Goal: Task Accomplishment & Management: Use online tool/utility

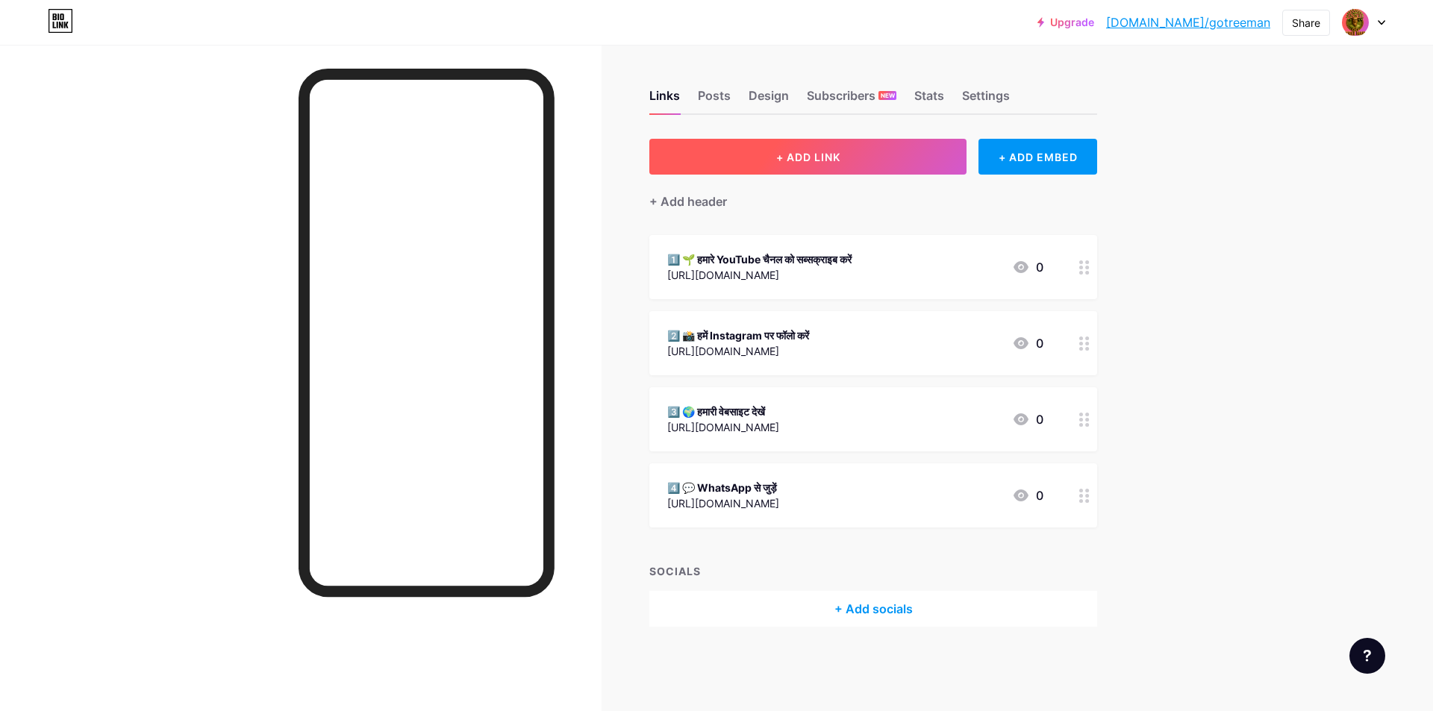
click at [831, 163] on span "+ ADD LINK" at bounding box center [808, 157] width 64 height 13
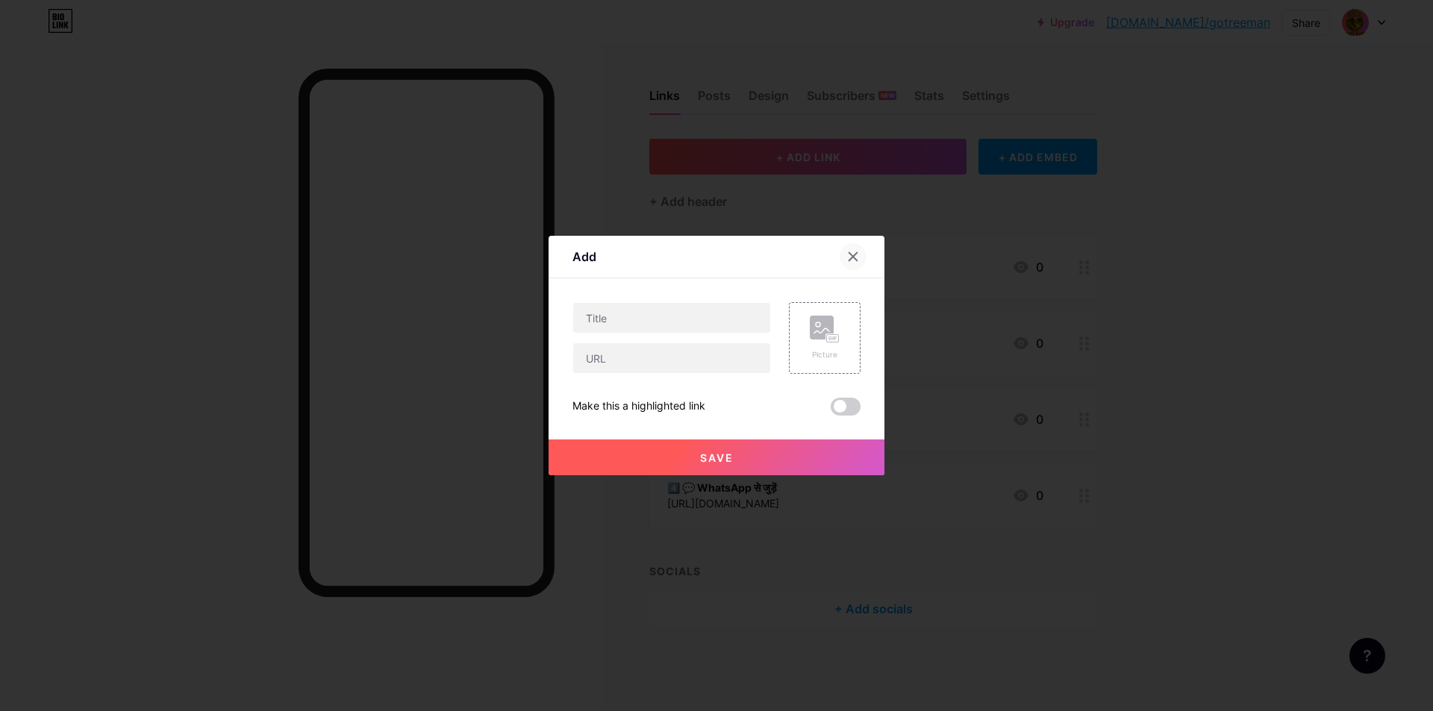
click at [847, 254] on icon at bounding box center [853, 257] width 12 height 12
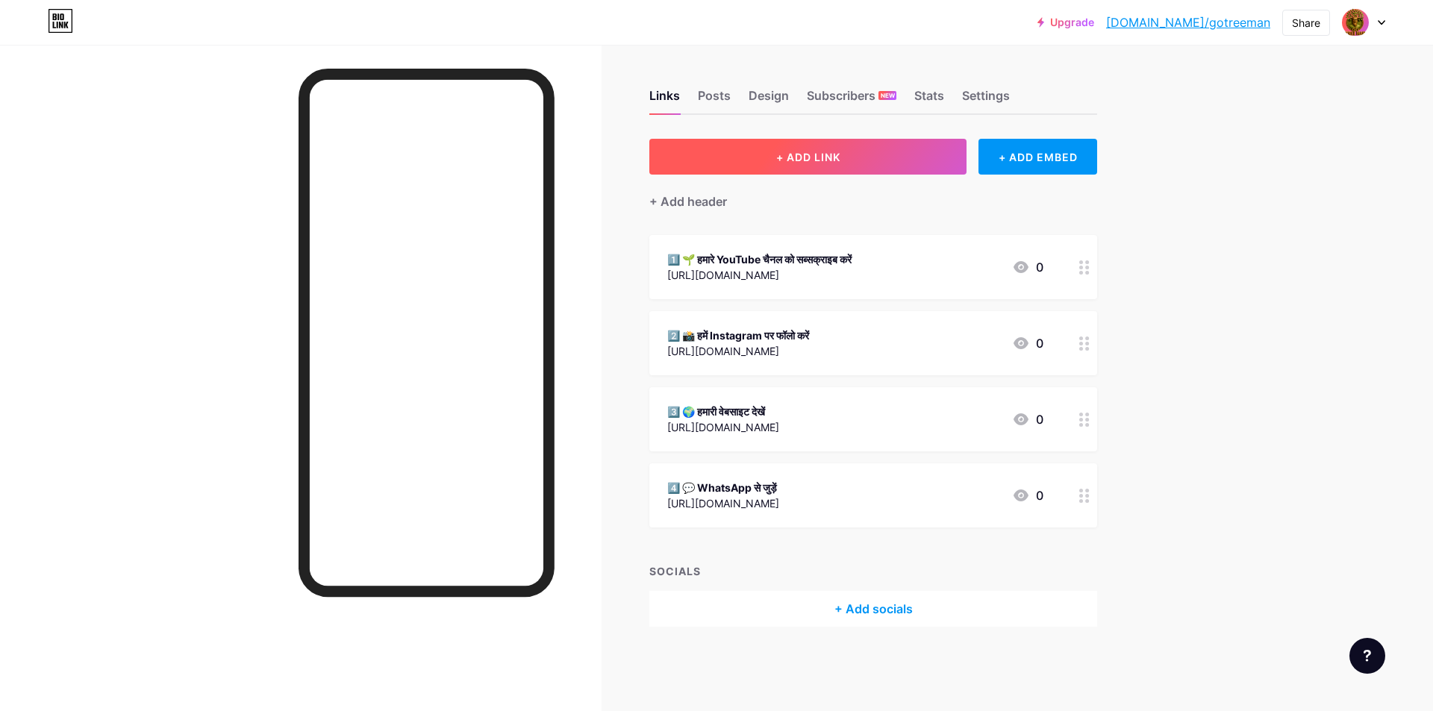
click at [833, 156] on span "+ ADD LINK" at bounding box center [808, 157] width 64 height 13
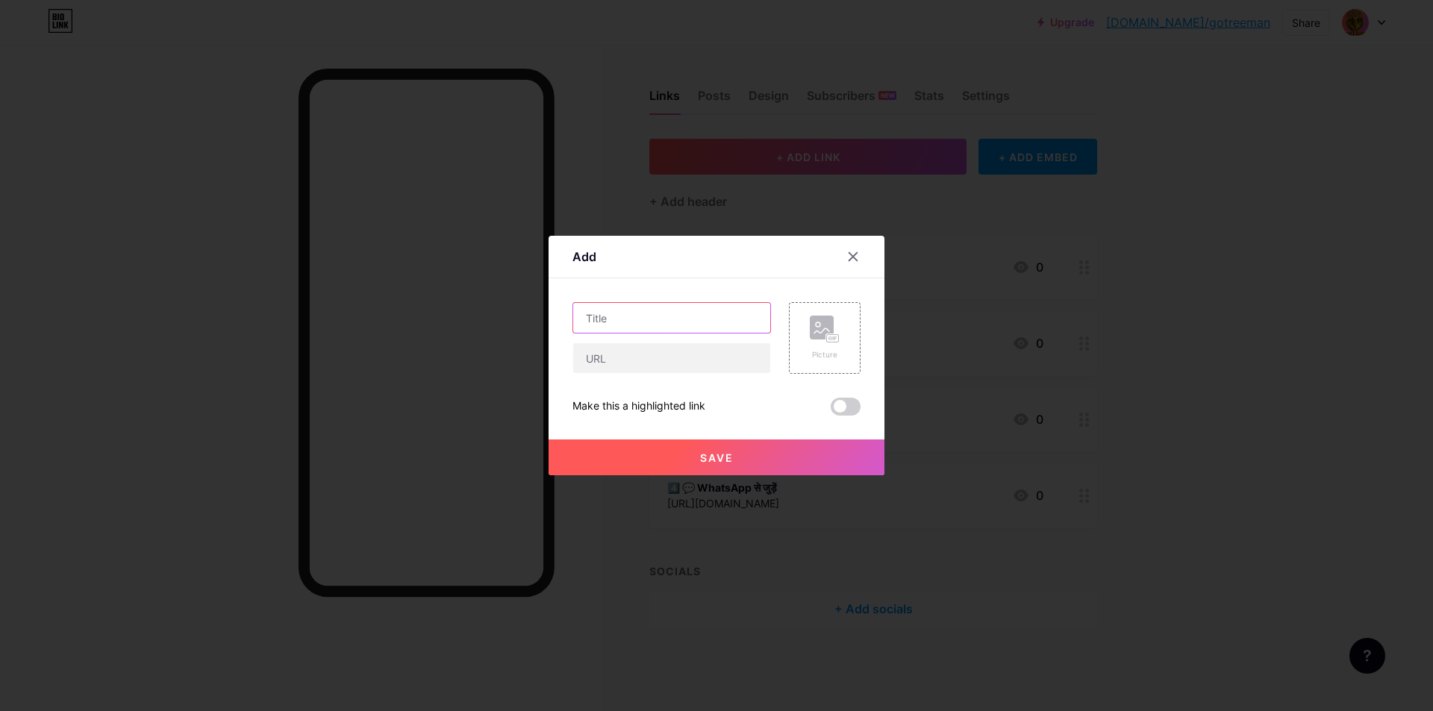
click at [657, 319] on input "text" at bounding box center [671, 318] width 197 height 30
click at [621, 356] on input "text" at bounding box center [671, 358] width 197 height 30
paste input "[URL][DOMAIN_NAME]"
type input "[URL][DOMAIN_NAME]"
click at [597, 325] on input "text" at bounding box center [671, 318] width 197 height 30
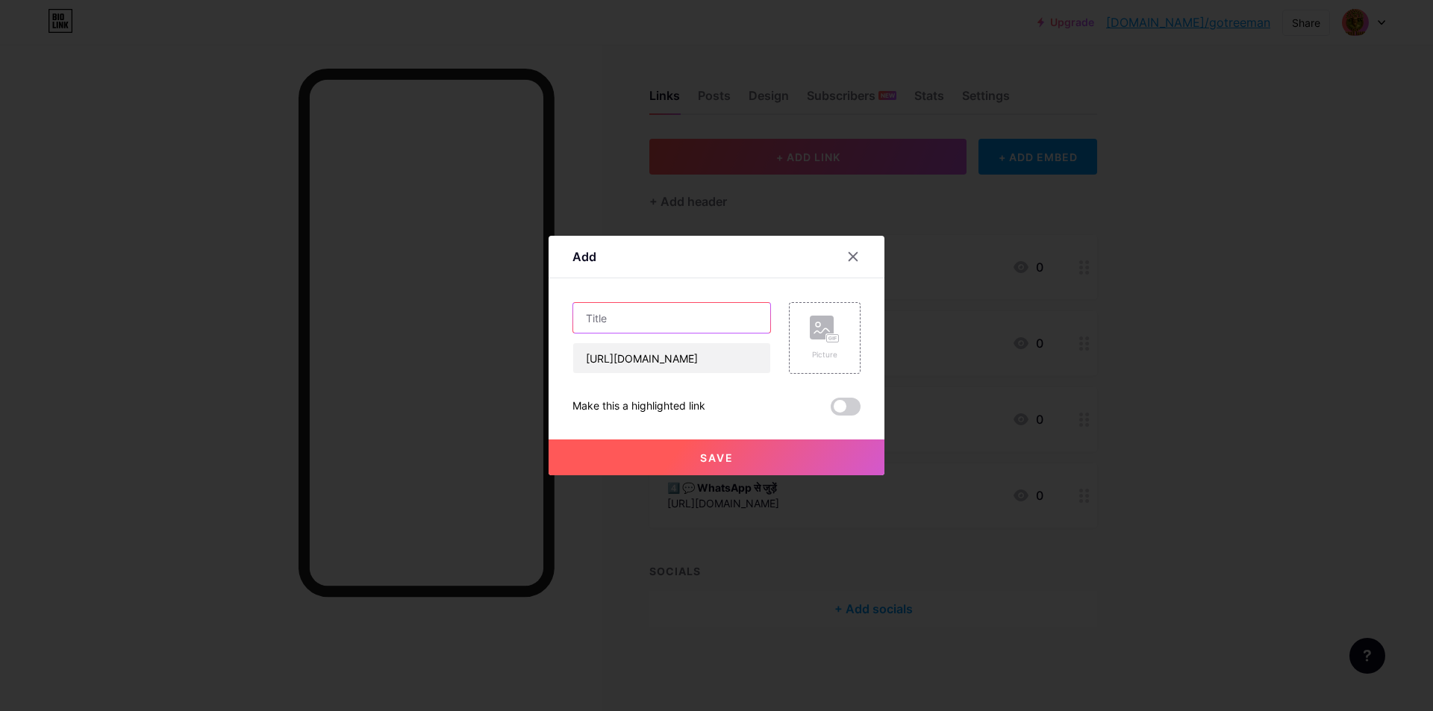
paste input "1️⃣ Facebook Profile Link"
click at [591, 318] on input "1️⃣ Facebook Profile Link" at bounding box center [671, 318] width 197 height 30
drag, startPoint x: 637, startPoint y: 319, endPoint x: 590, endPoint y: 319, distance: 47.0
click at [590, 319] on input "5 Facebook Profile Link" at bounding box center [671, 318] width 197 height 30
click at [658, 321] on input "5 Twitter Profile Link" at bounding box center [671, 318] width 197 height 30
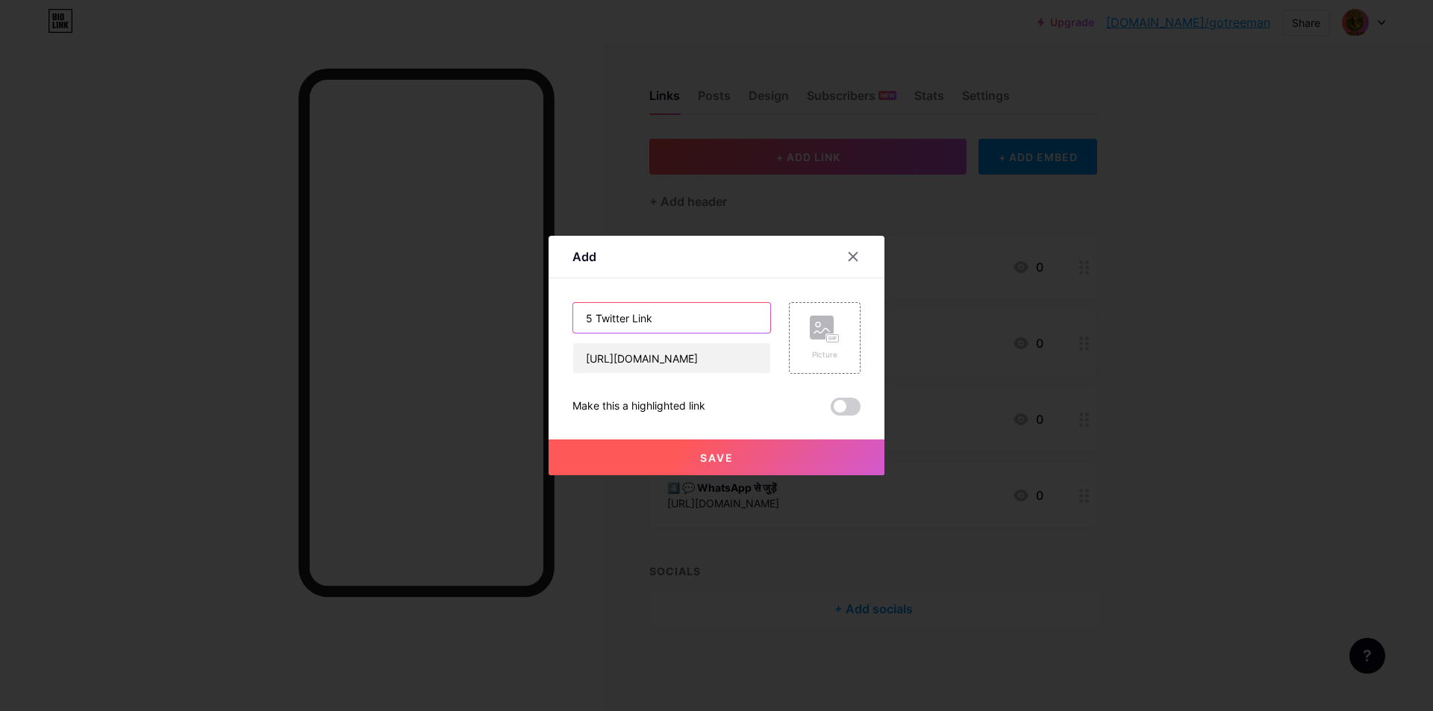
type input "5 Twitter Link"
click at [700, 454] on span "Save" at bounding box center [717, 458] width 34 height 13
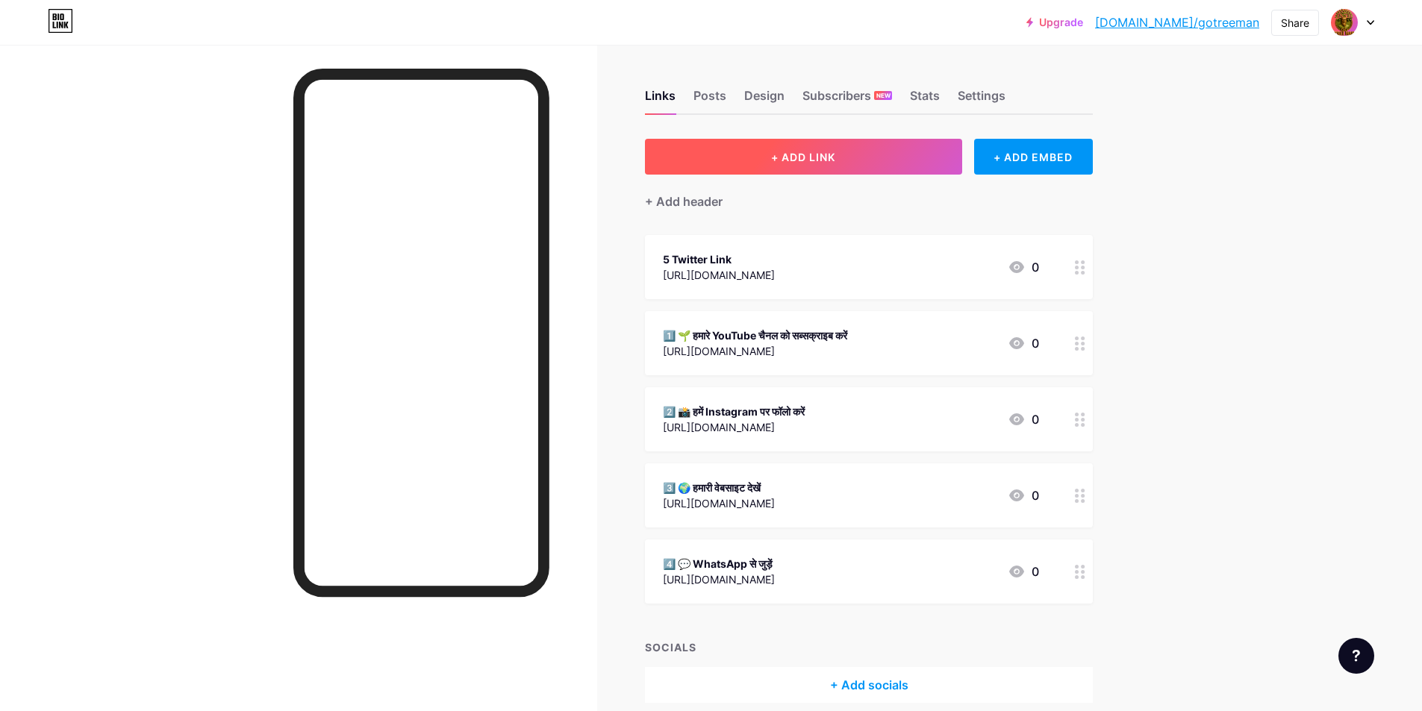
click at [835, 169] on button "+ ADD LINK" at bounding box center [803, 157] width 317 height 36
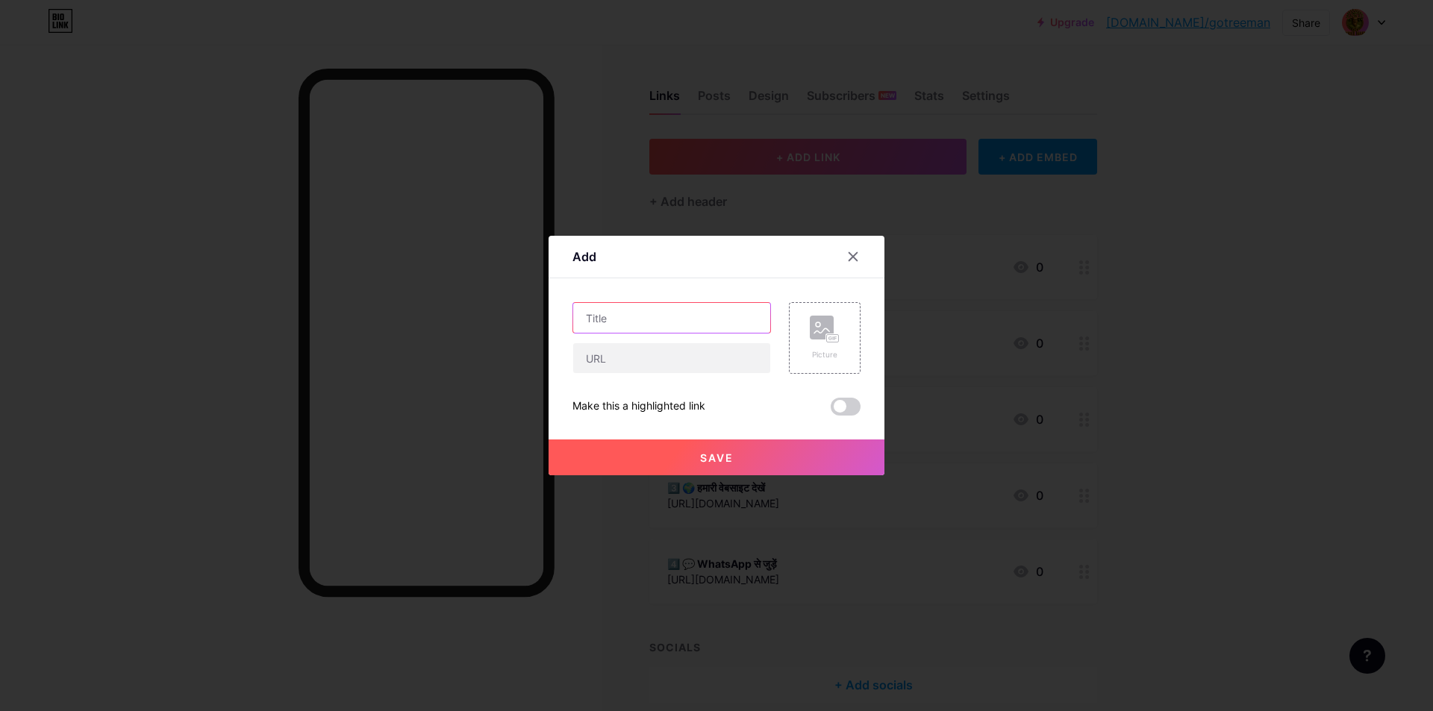
click at [648, 315] on input "text" at bounding box center [671, 318] width 197 height 30
paste input "2️⃣ Facebook Page Link"
click at [595, 317] on input "2️⃣ Facebook Page Link" at bounding box center [671, 318] width 197 height 30
click at [587, 317] on input "2️⃣ Facebook Page Link" at bounding box center [671, 318] width 197 height 30
click at [594, 321] on input "2️⃣ Facebook Page Link" at bounding box center [671, 318] width 197 height 30
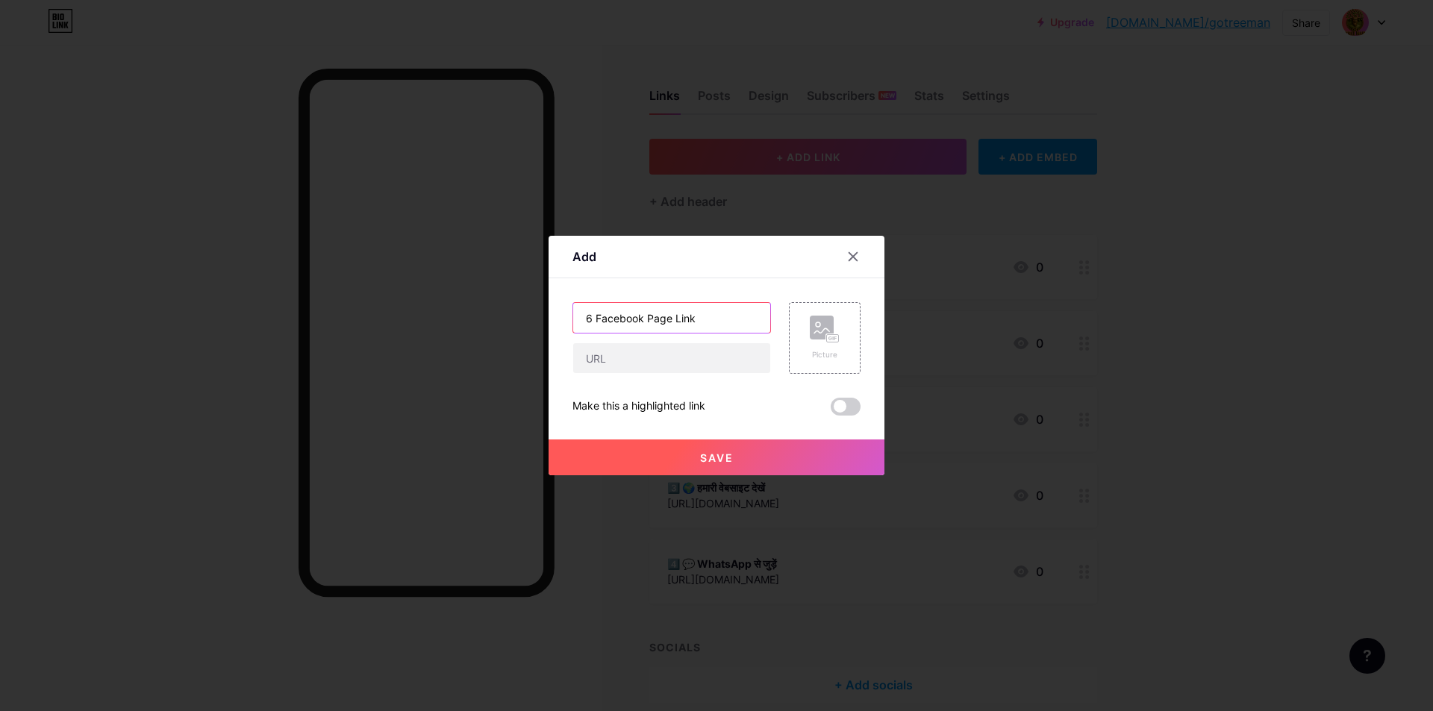
drag, startPoint x: 587, startPoint y: 317, endPoint x: 557, endPoint y: 316, distance: 29.9
click at [557, 316] on div "Add Content YouTube Play YouTube video without leaving your page. ADD Vimeo Pla…" at bounding box center [717, 356] width 336 height 240
type input "Facebook Page Link"
click at [666, 364] on input "text" at bounding box center [671, 358] width 197 height 30
click at [594, 360] on input "text" at bounding box center [671, 358] width 197 height 30
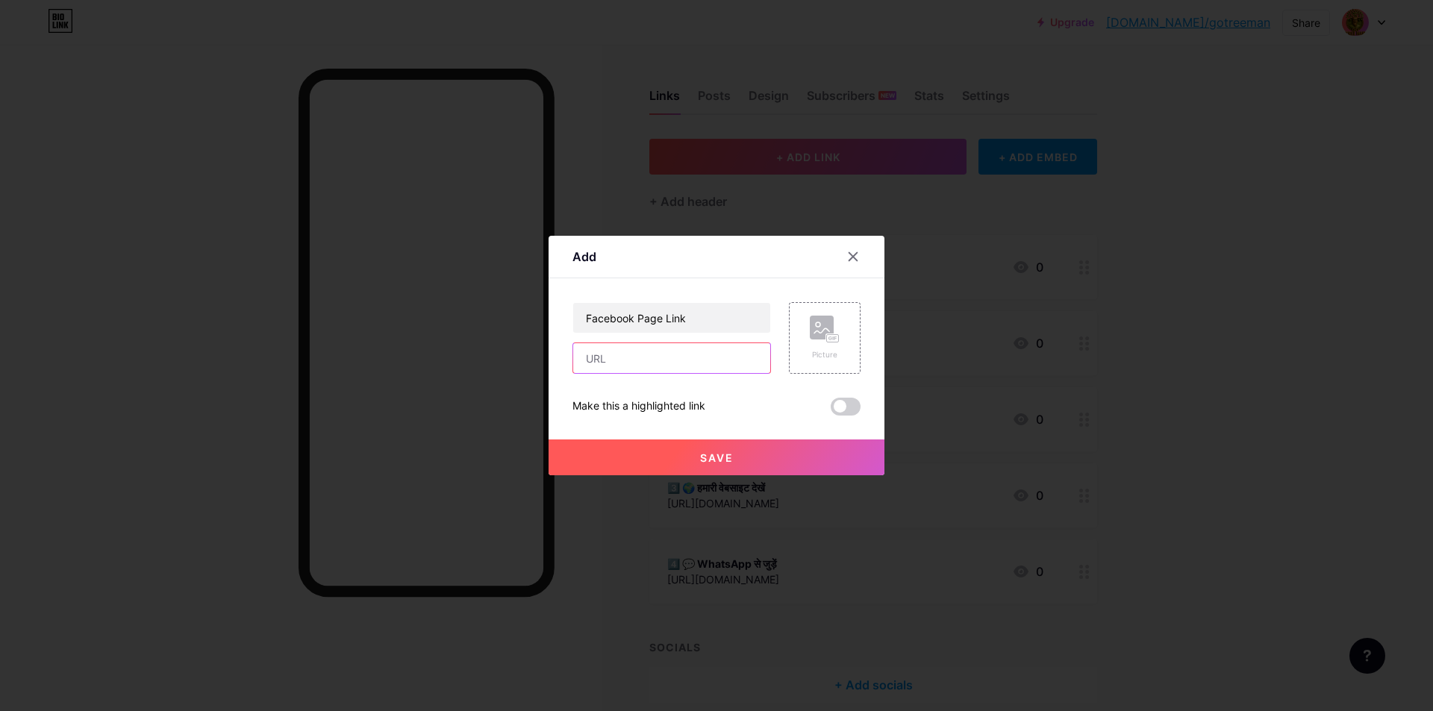
paste input "[URL][DOMAIN_NAME]"
type input "[URL][DOMAIN_NAME]"
click at [739, 458] on button "Save" at bounding box center [717, 458] width 336 height 36
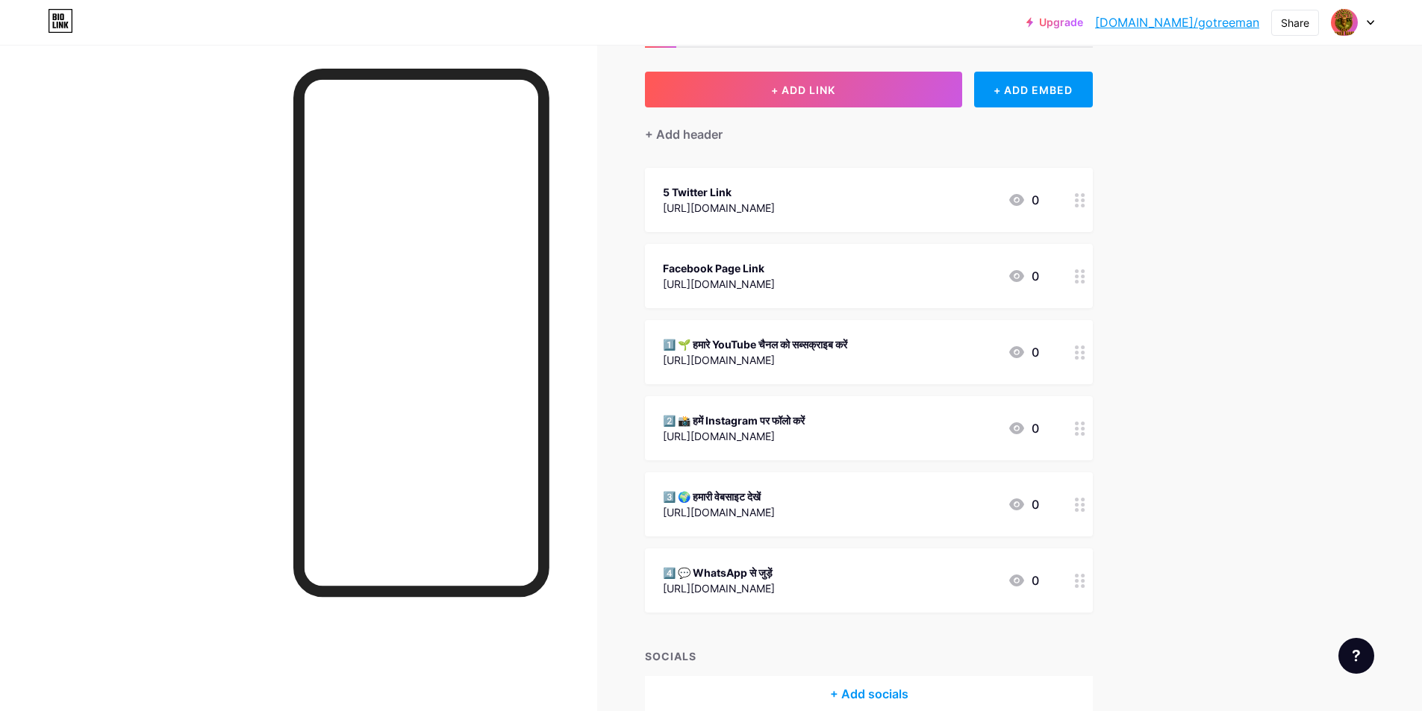
scroll to position [0, 0]
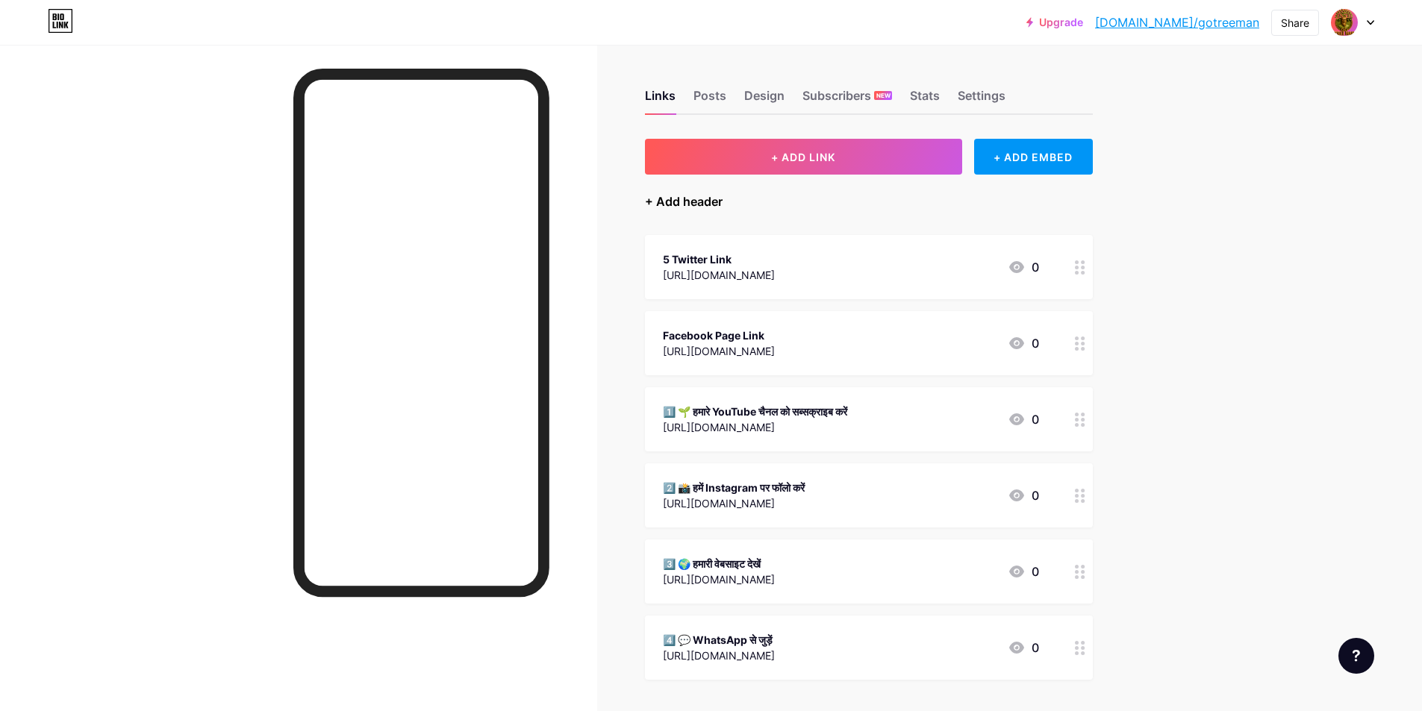
click at [657, 196] on div "+ Add header" at bounding box center [684, 202] width 78 height 18
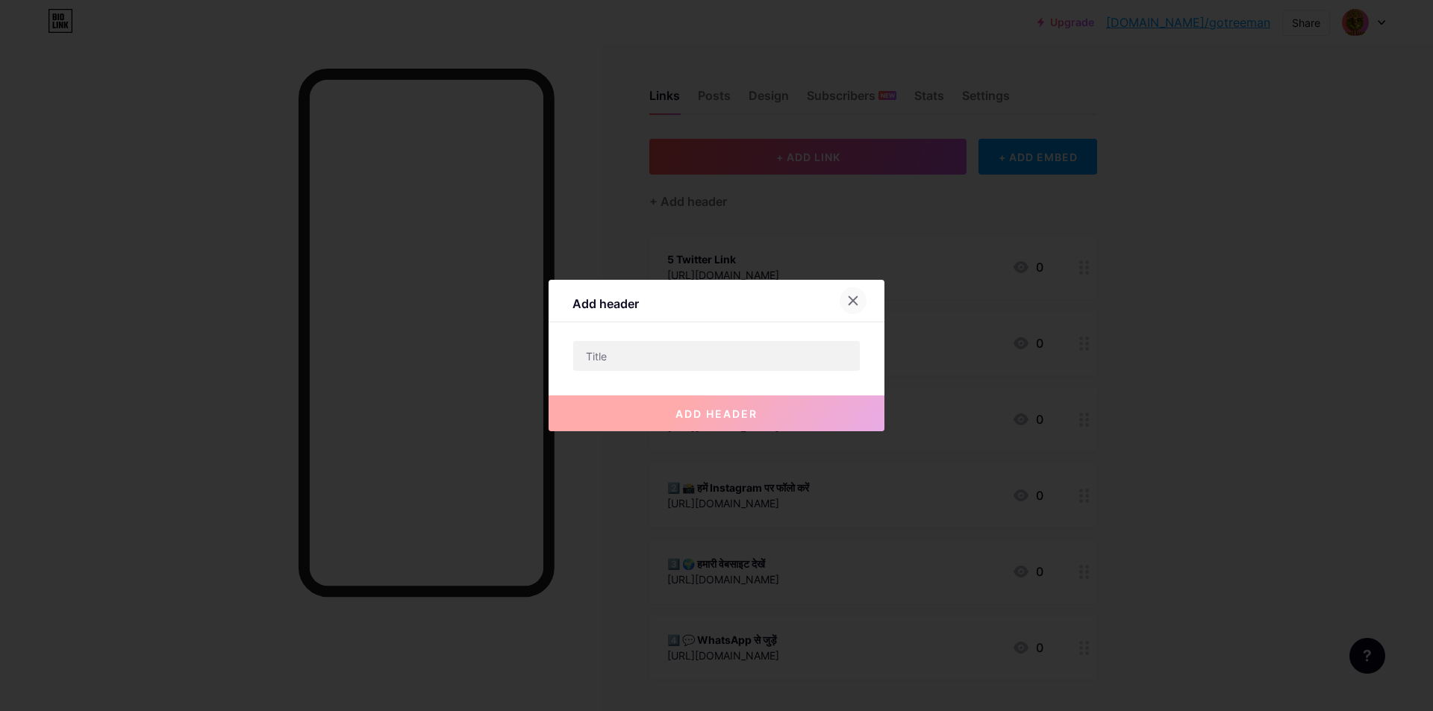
click at [850, 302] on icon at bounding box center [854, 301] width 8 height 8
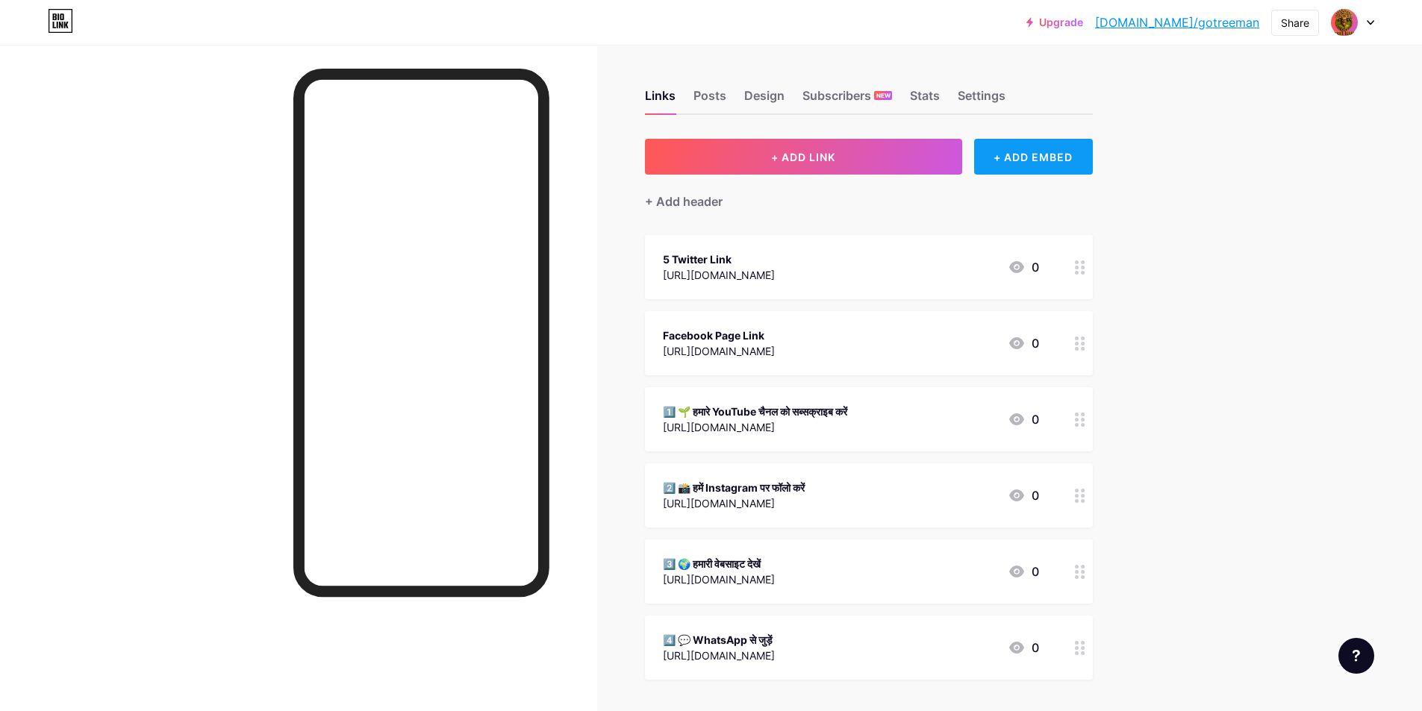
click at [1022, 165] on div "+ ADD EMBED" at bounding box center [1033, 157] width 119 height 36
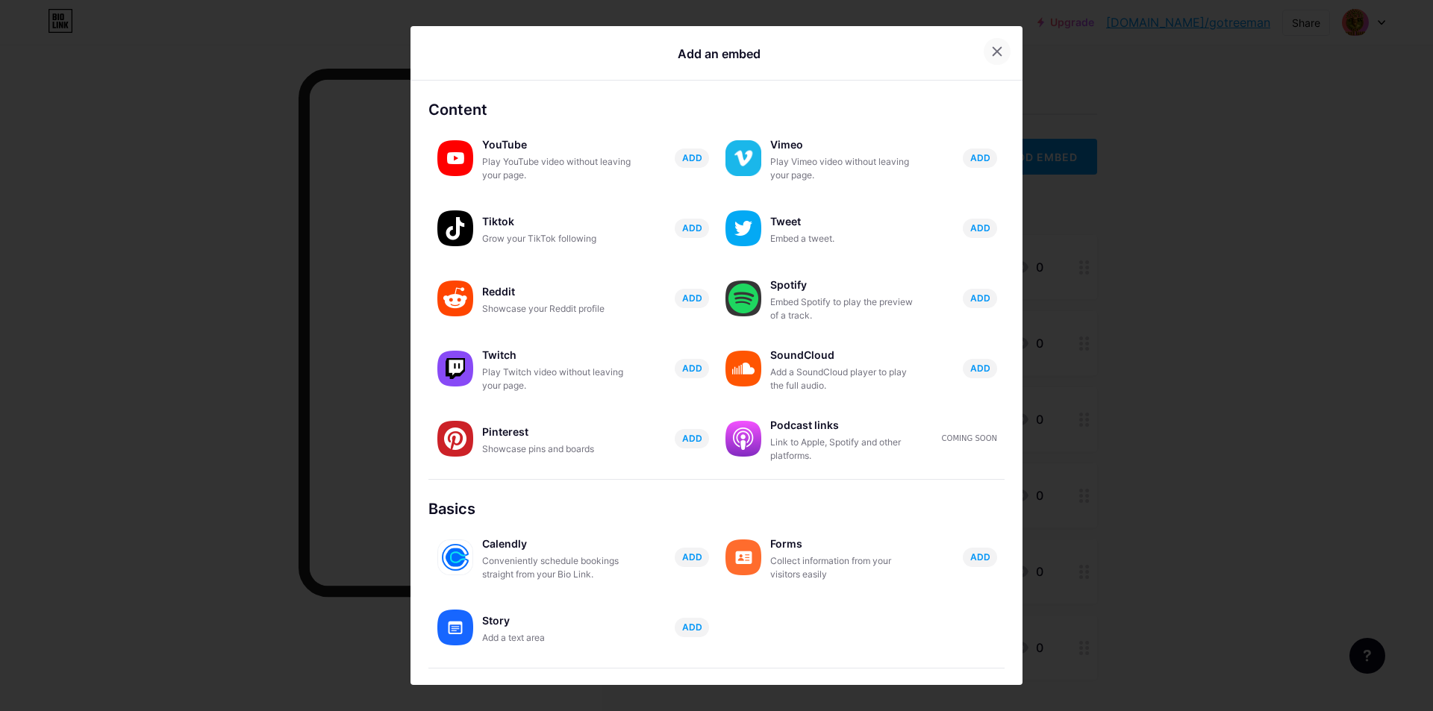
click at [994, 54] on icon at bounding box center [998, 51] width 8 height 8
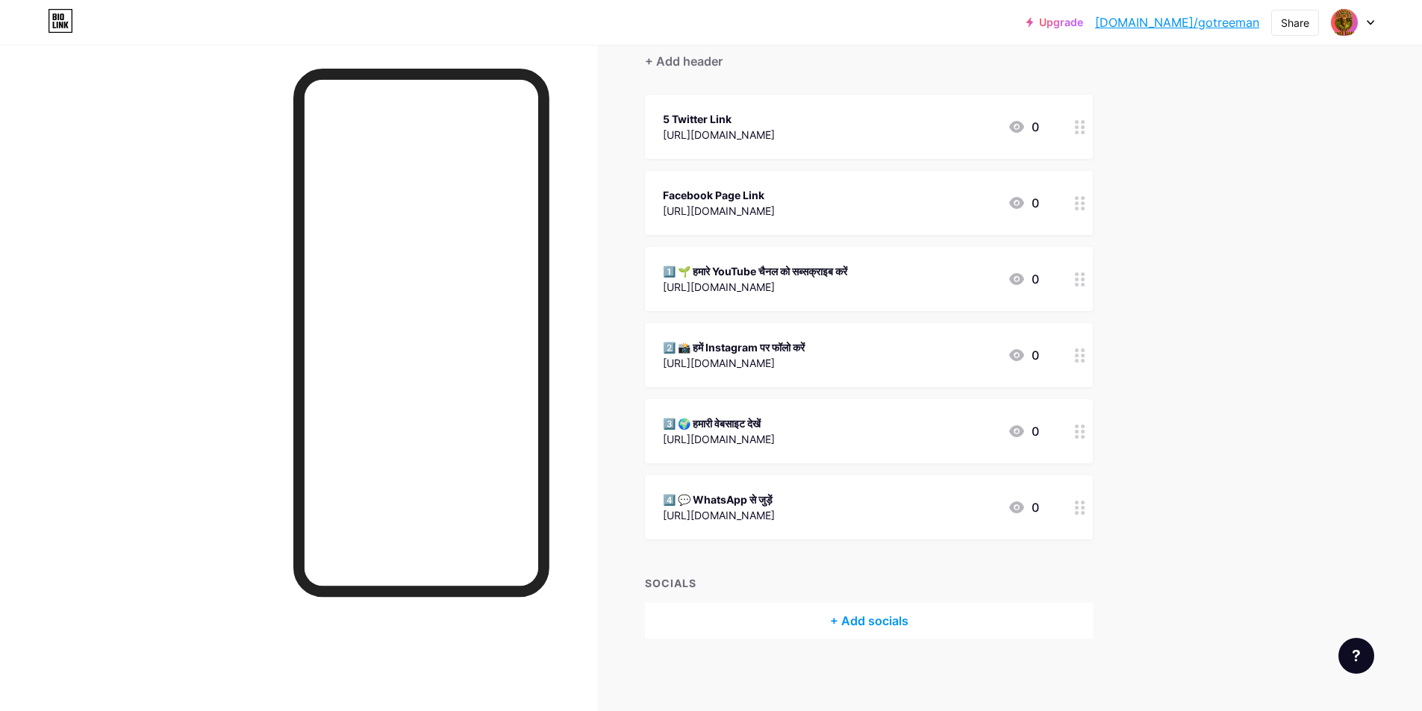
scroll to position [142, 0]
drag, startPoint x: 667, startPoint y: 508, endPoint x: 656, endPoint y: 476, distance: 33.8
click at [656, 476] on div "4️⃣ 💬 WhatsApp से जुड़ें [URL][DOMAIN_NAME] 0" at bounding box center [869, 506] width 448 height 64
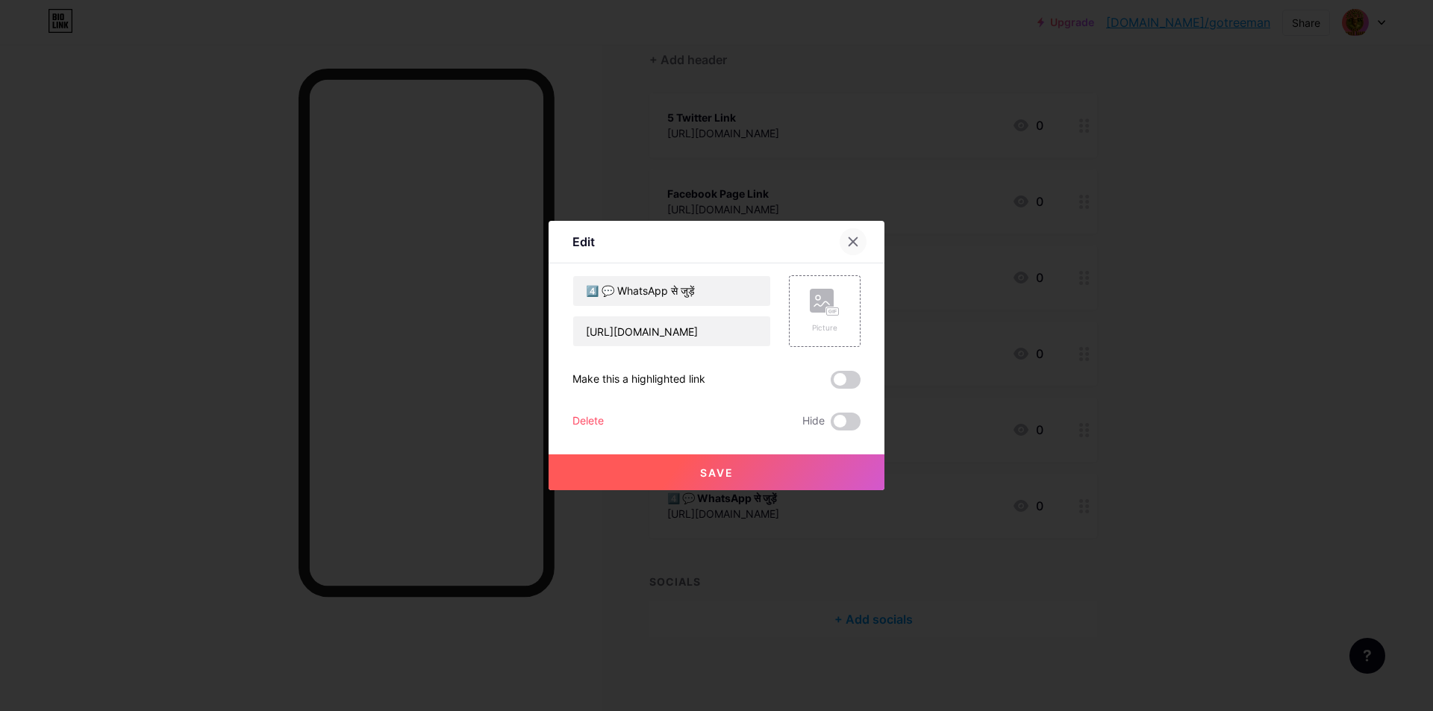
click at [852, 237] on icon at bounding box center [853, 242] width 12 height 12
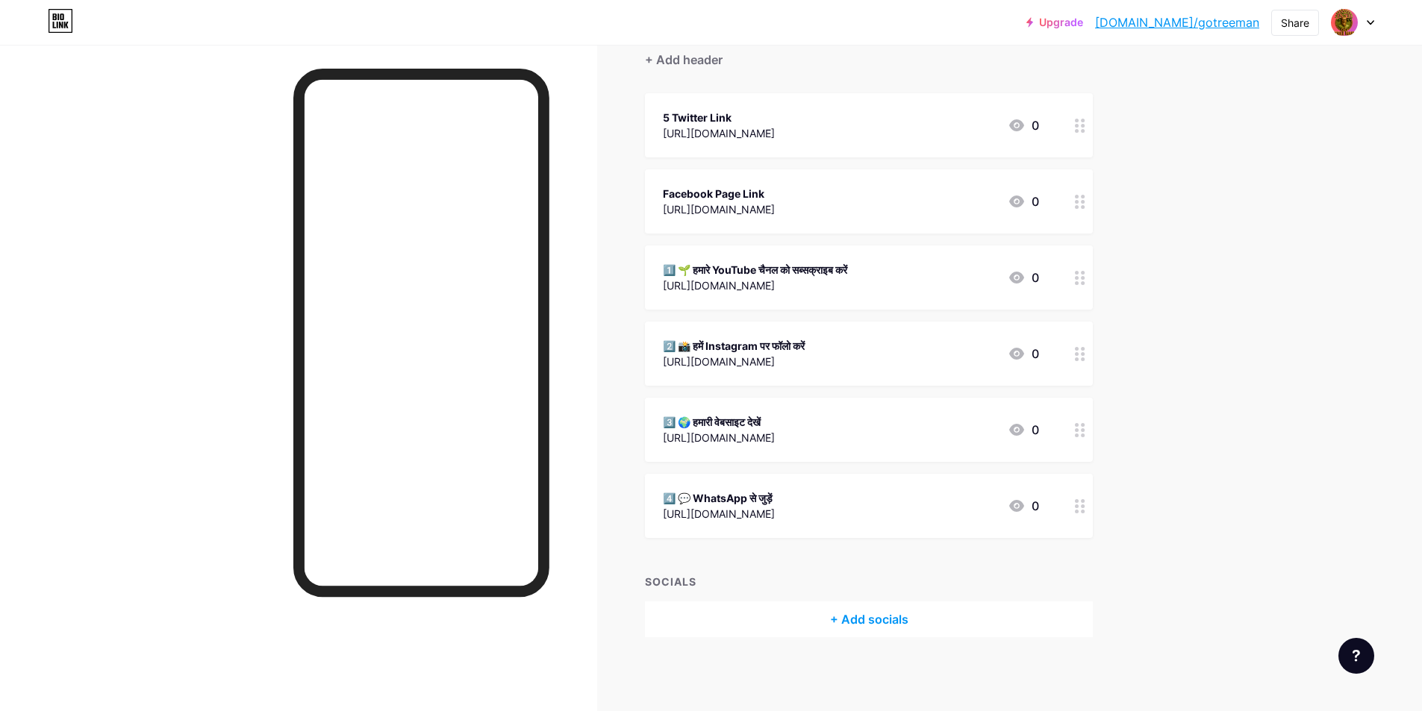
click at [878, 617] on div "+ Add socials" at bounding box center [869, 620] width 448 height 36
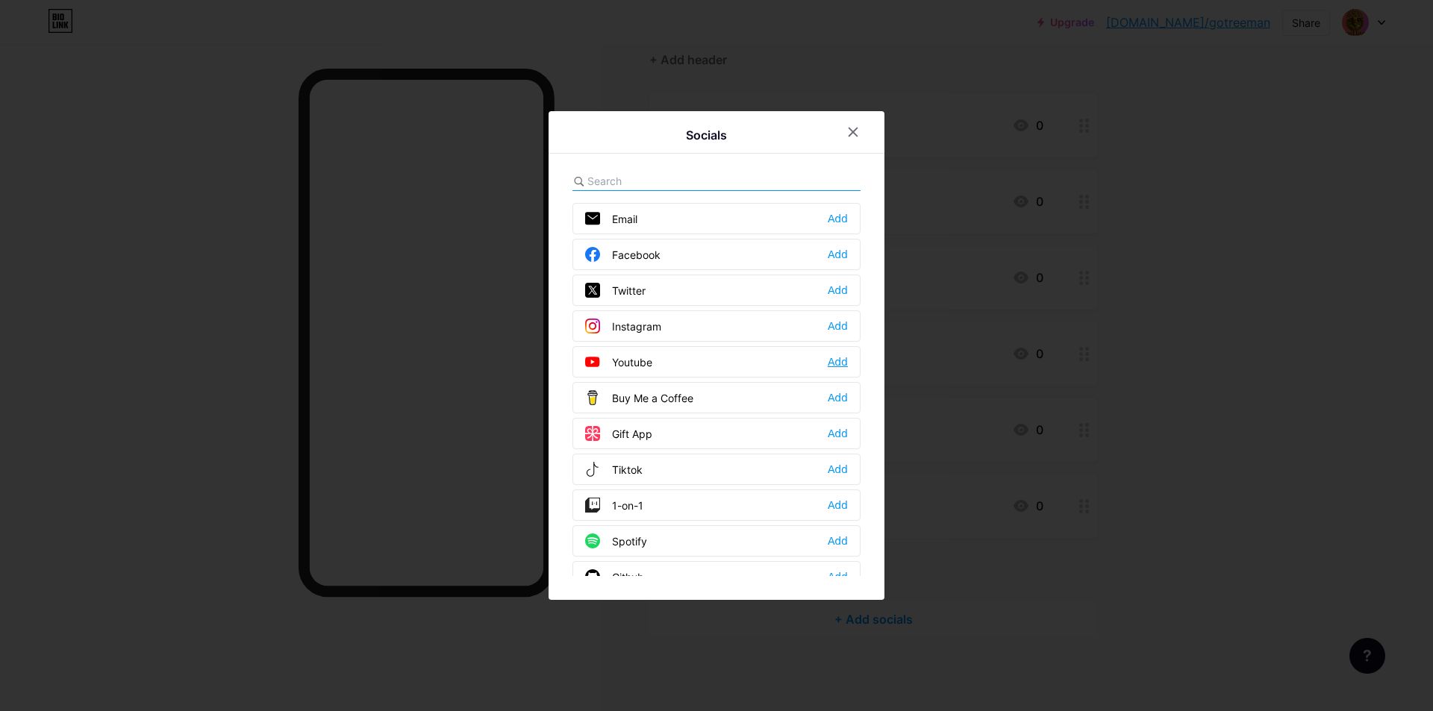
click at [837, 364] on div "Add" at bounding box center [838, 362] width 20 height 15
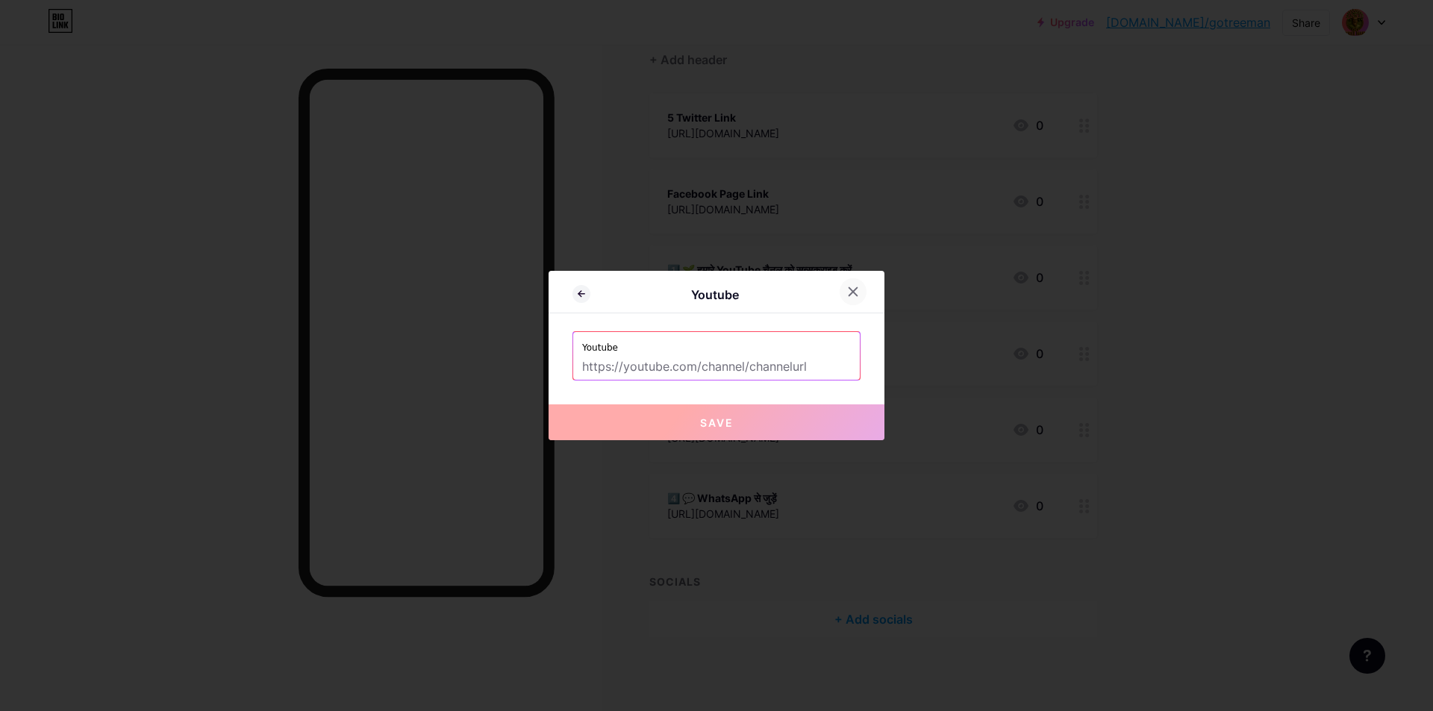
click at [848, 288] on icon at bounding box center [853, 292] width 12 height 12
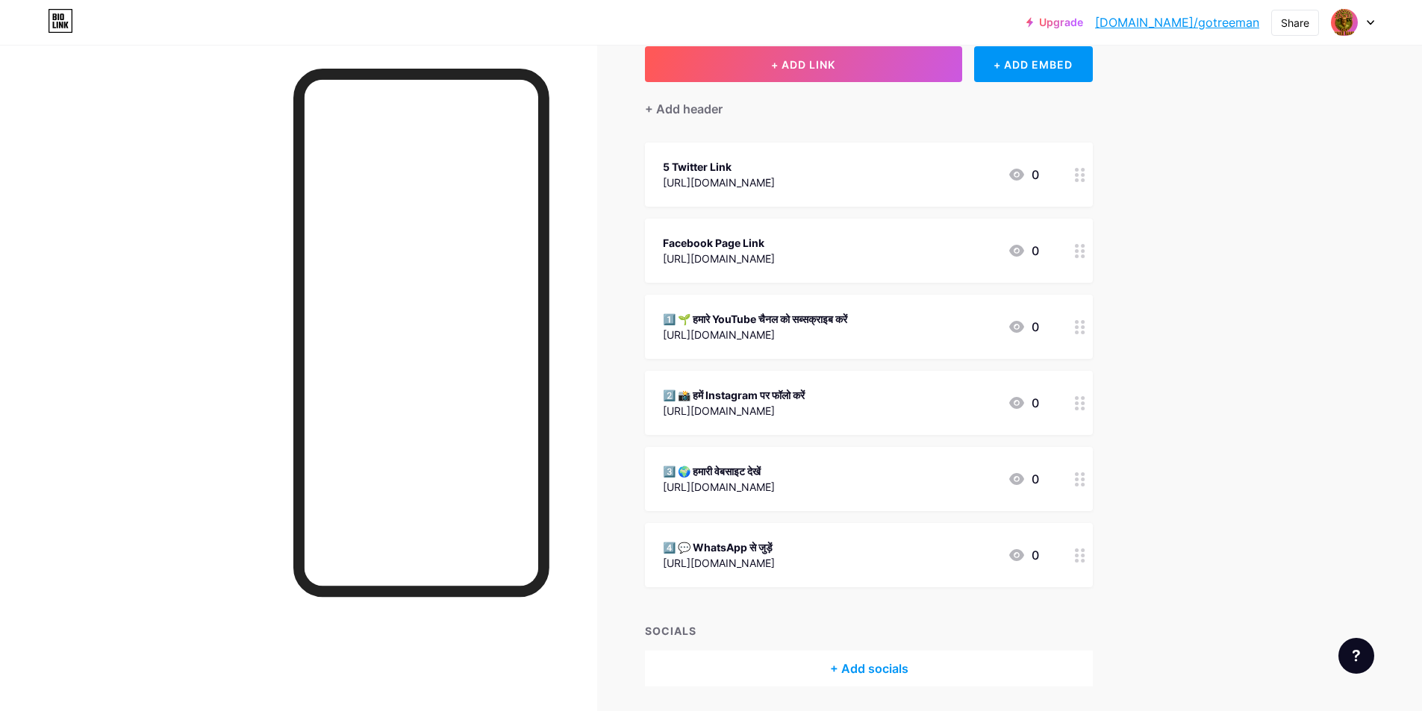
scroll to position [67, 0]
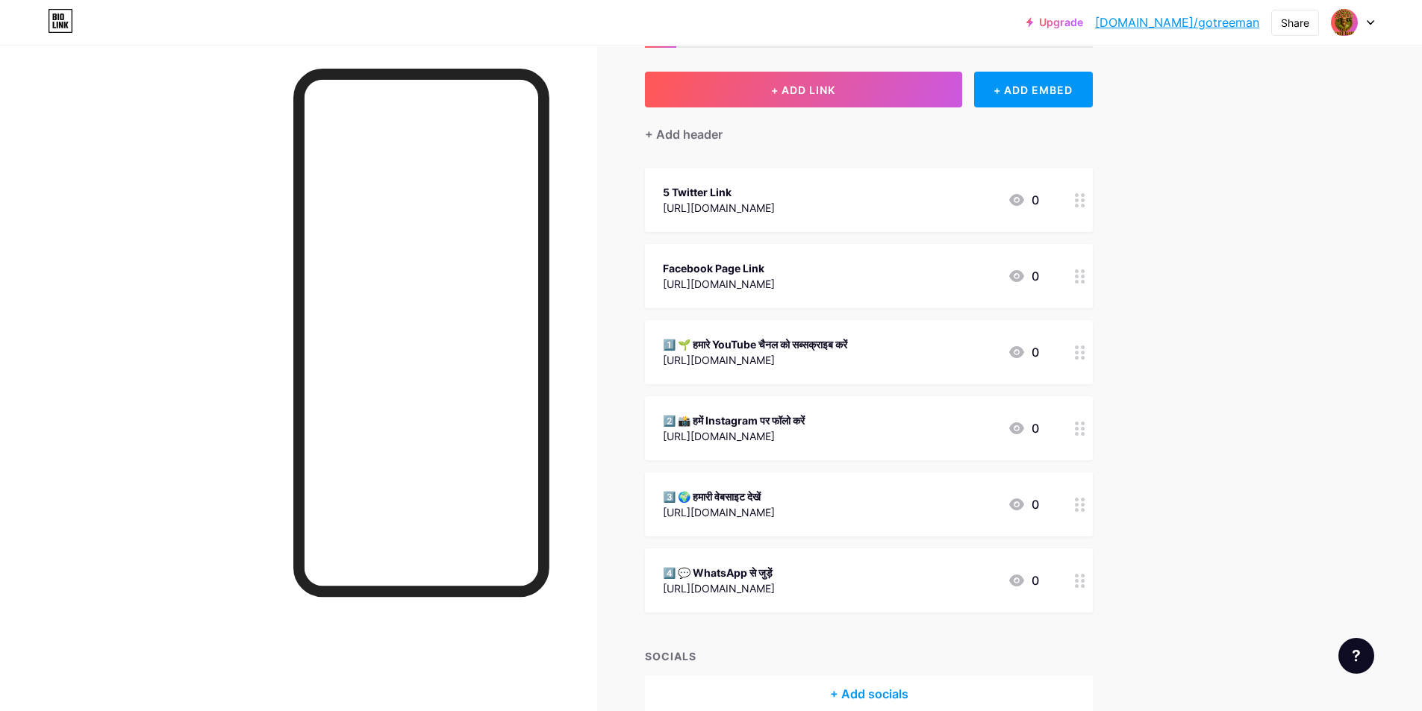
click at [1085, 583] on icon at bounding box center [1080, 581] width 10 height 14
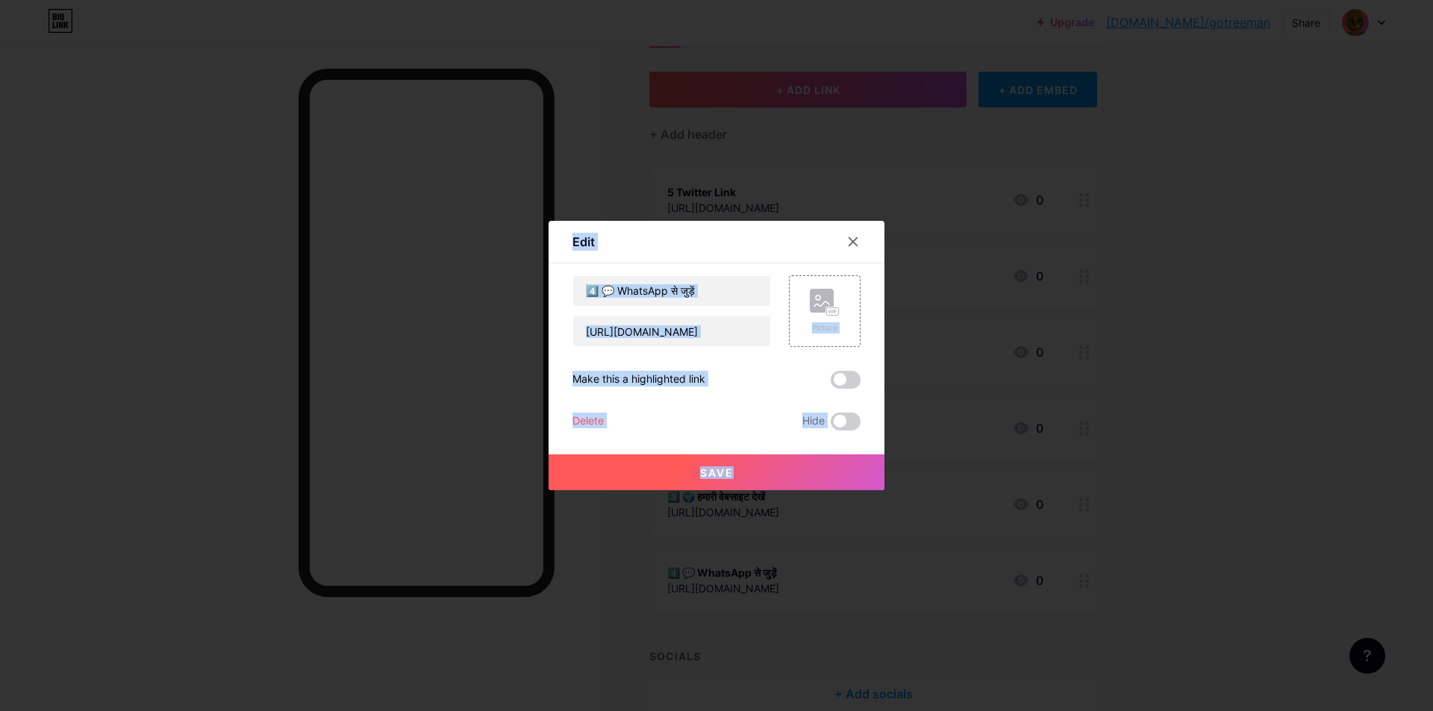
click at [1081, 533] on div at bounding box center [716, 355] width 1433 height 711
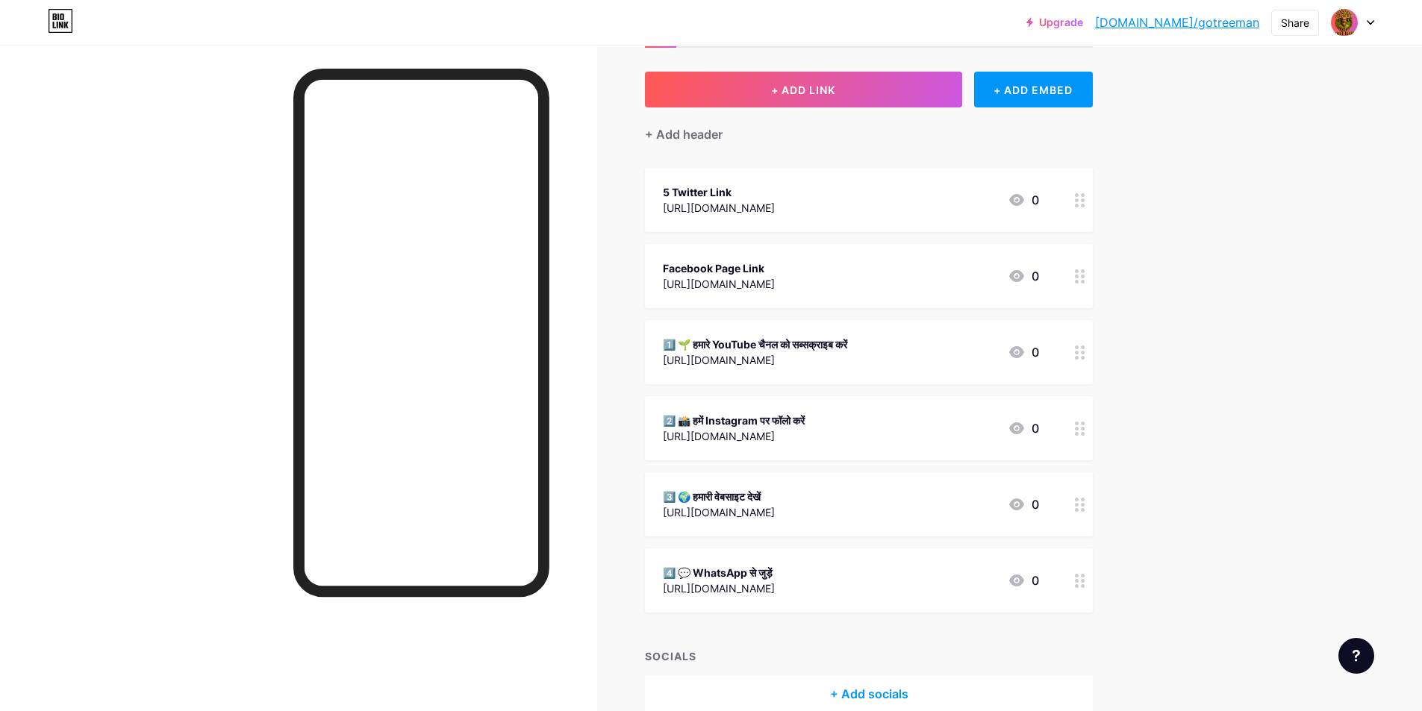
click at [1079, 579] on div at bounding box center [1079, 581] width 25 height 64
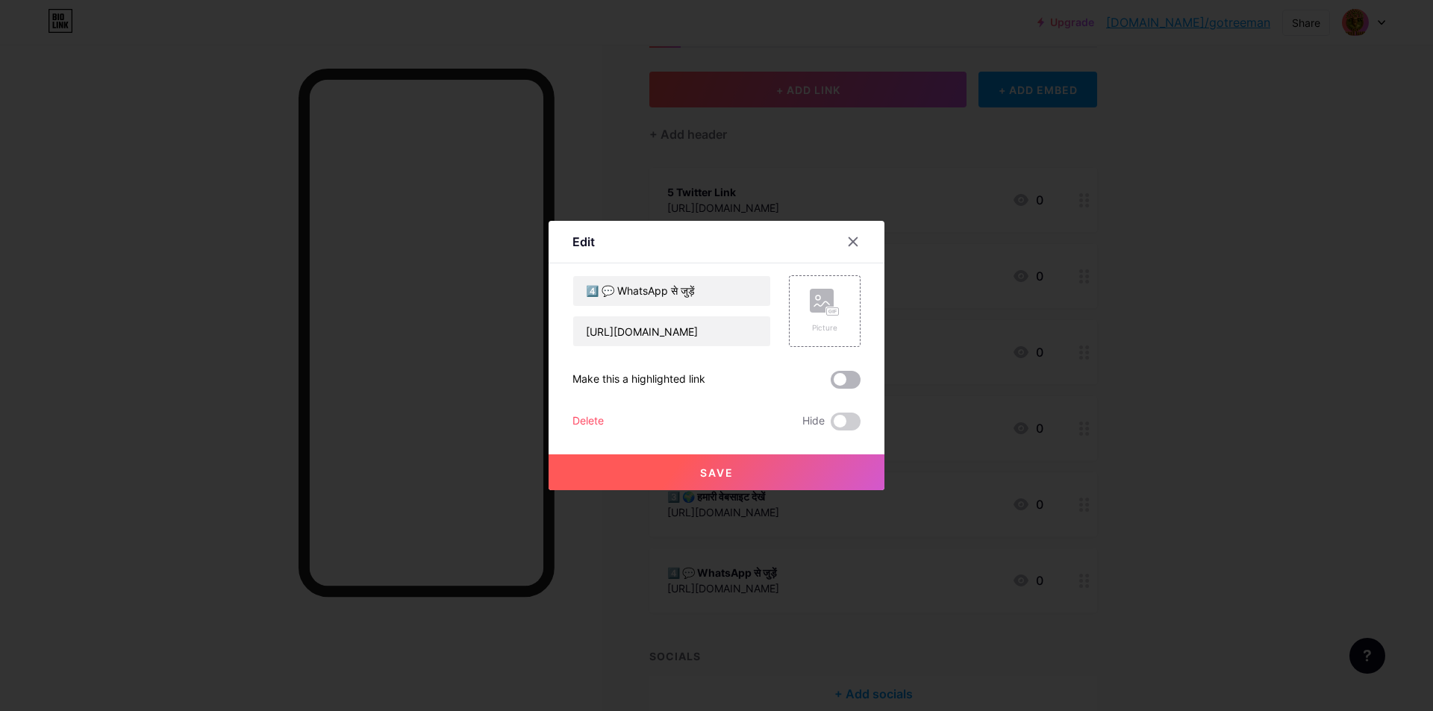
click at [847, 382] on span at bounding box center [846, 380] width 30 height 18
click at [831, 384] on input "checkbox" at bounding box center [831, 384] width 0 height 0
click at [843, 383] on span at bounding box center [846, 380] width 30 height 18
click at [831, 384] on input "checkbox" at bounding box center [831, 384] width 0 height 0
click at [848, 238] on icon at bounding box center [853, 242] width 12 height 12
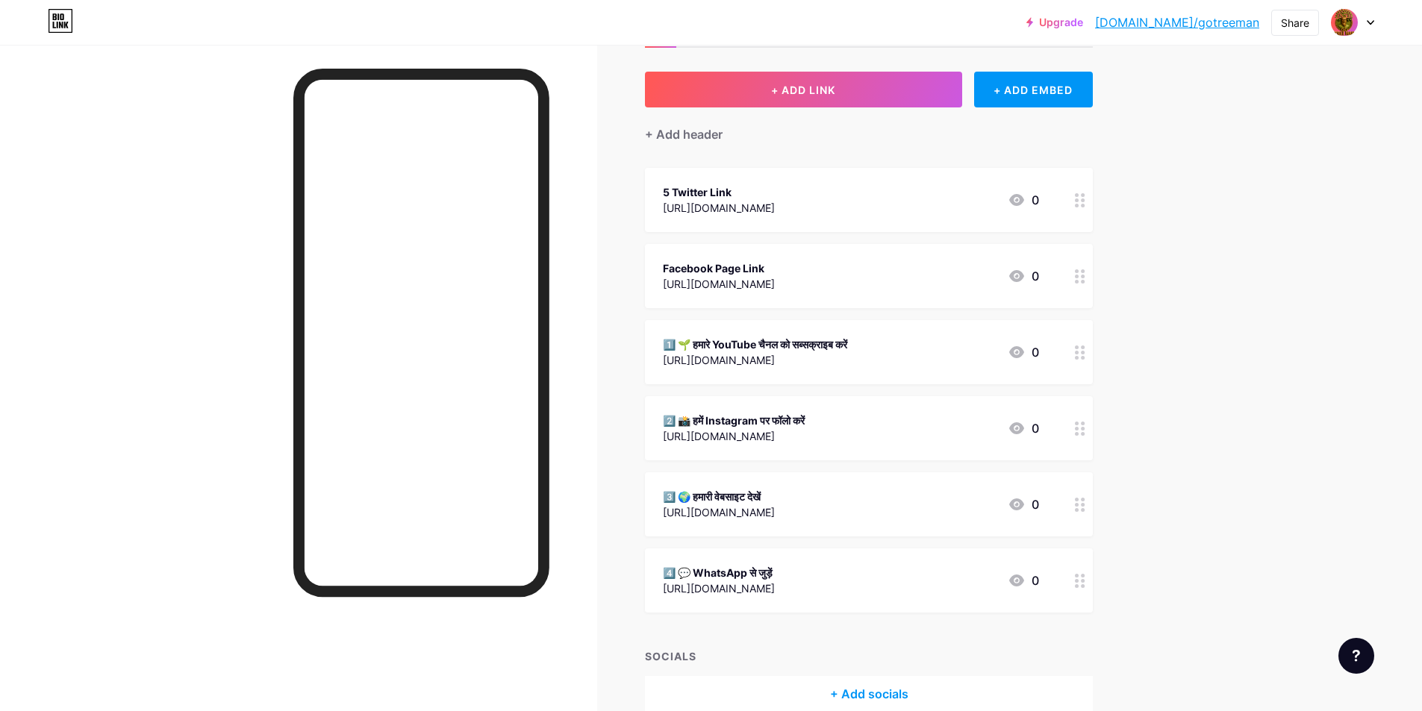
click at [1091, 355] on div at bounding box center [1079, 352] width 25 height 64
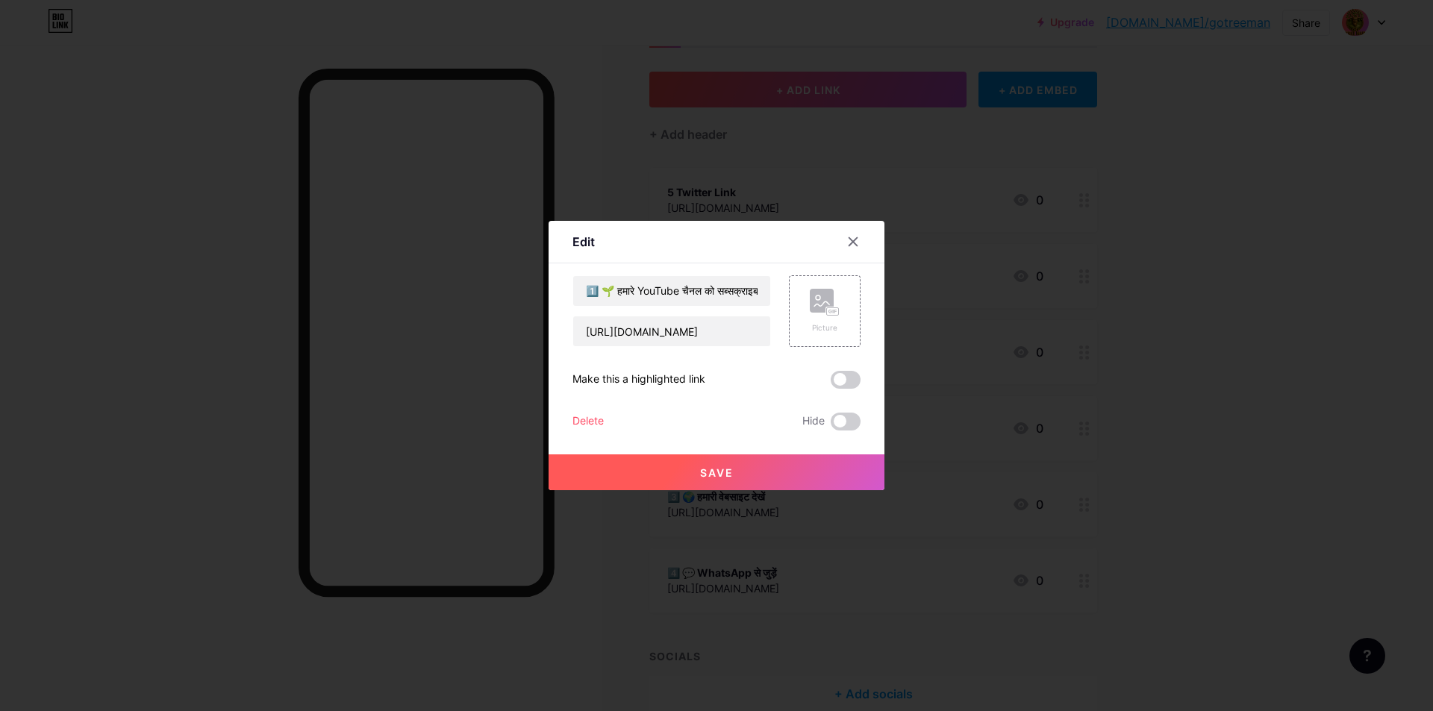
click at [840, 390] on div "1️⃣ 🌱 हमारे YouTube चैनल को सब्सक्राइब करें [URL][DOMAIN_NAME] Picture Make thi…" at bounding box center [717, 352] width 288 height 155
click at [842, 376] on span at bounding box center [846, 380] width 30 height 18
click at [831, 384] on input "checkbox" at bounding box center [831, 384] width 0 height 0
click at [717, 464] on button "Save" at bounding box center [717, 473] width 336 height 36
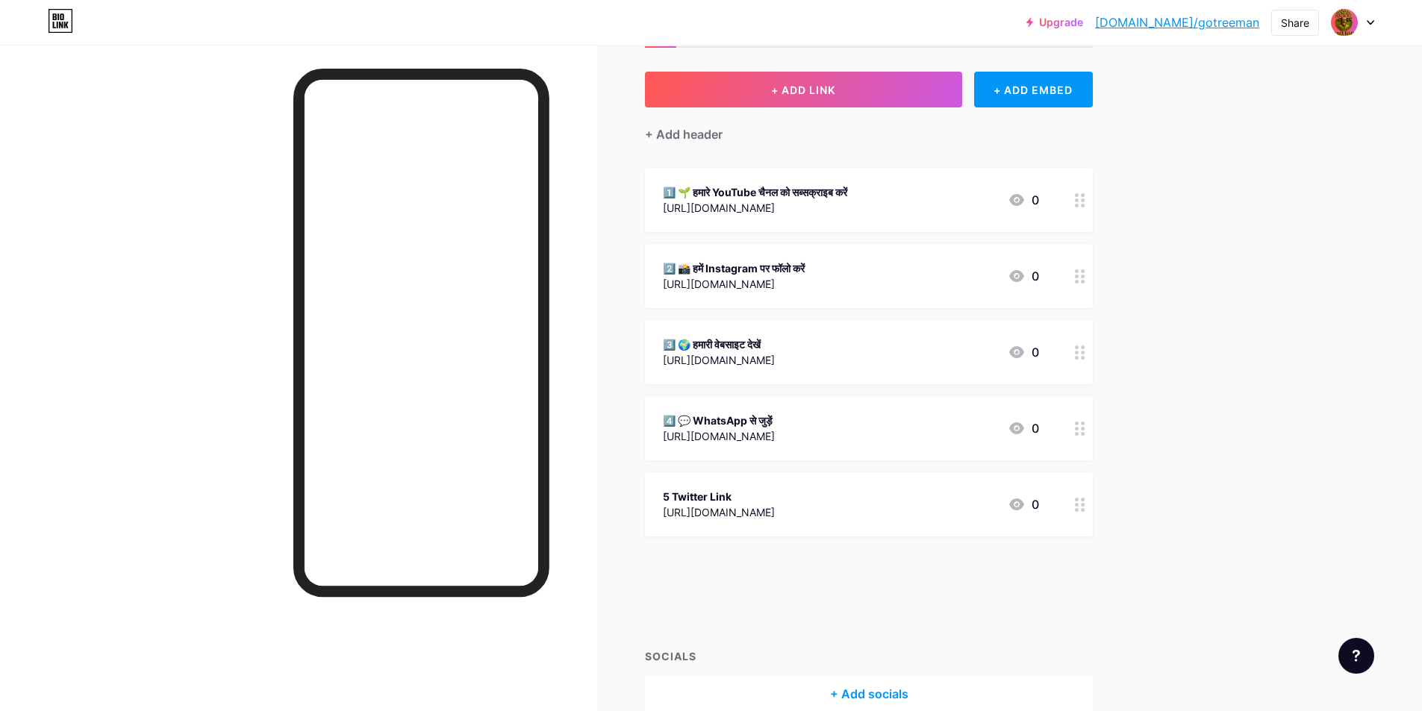
click at [1066, 577] on div "Facebook Page Link [URL][DOMAIN_NAME] 0" at bounding box center [869, 581] width 448 height 64
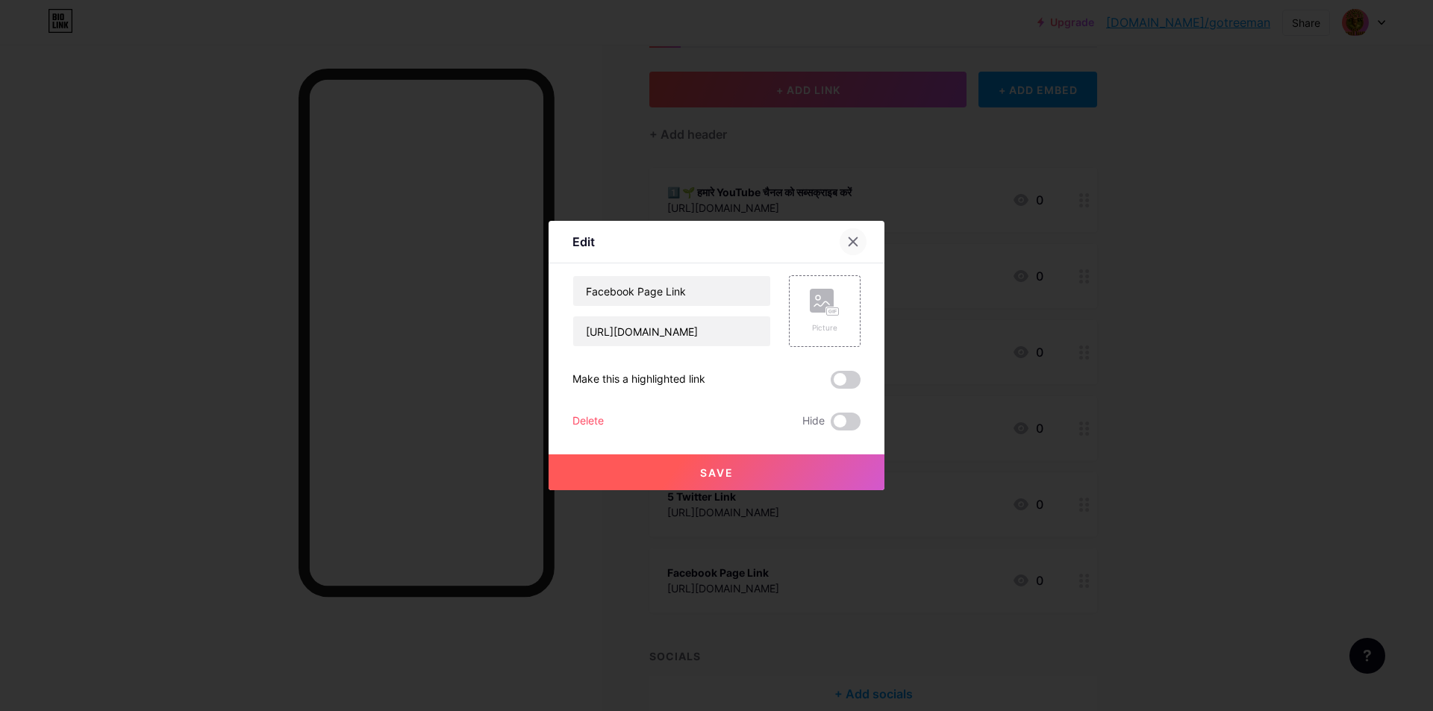
click at [852, 240] on icon at bounding box center [853, 242] width 12 height 12
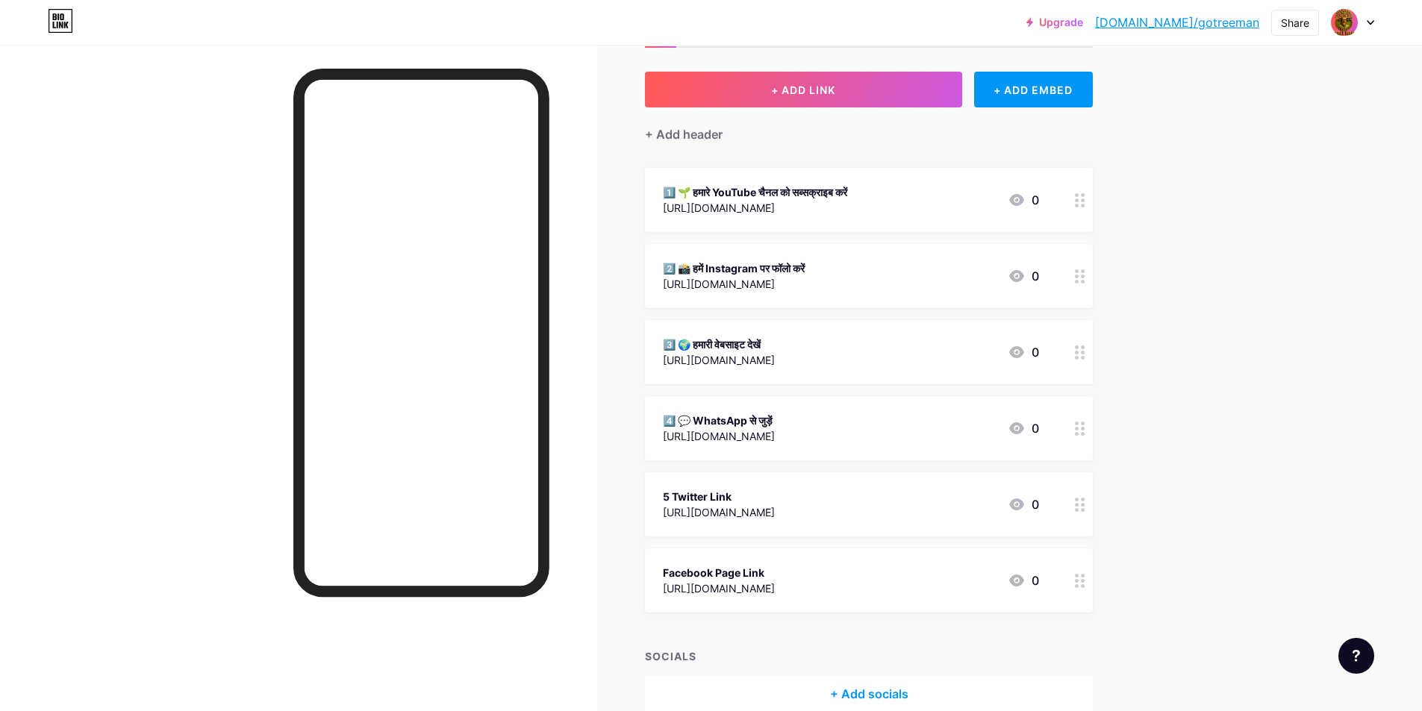
click at [1076, 275] on div at bounding box center [1079, 276] width 25 height 64
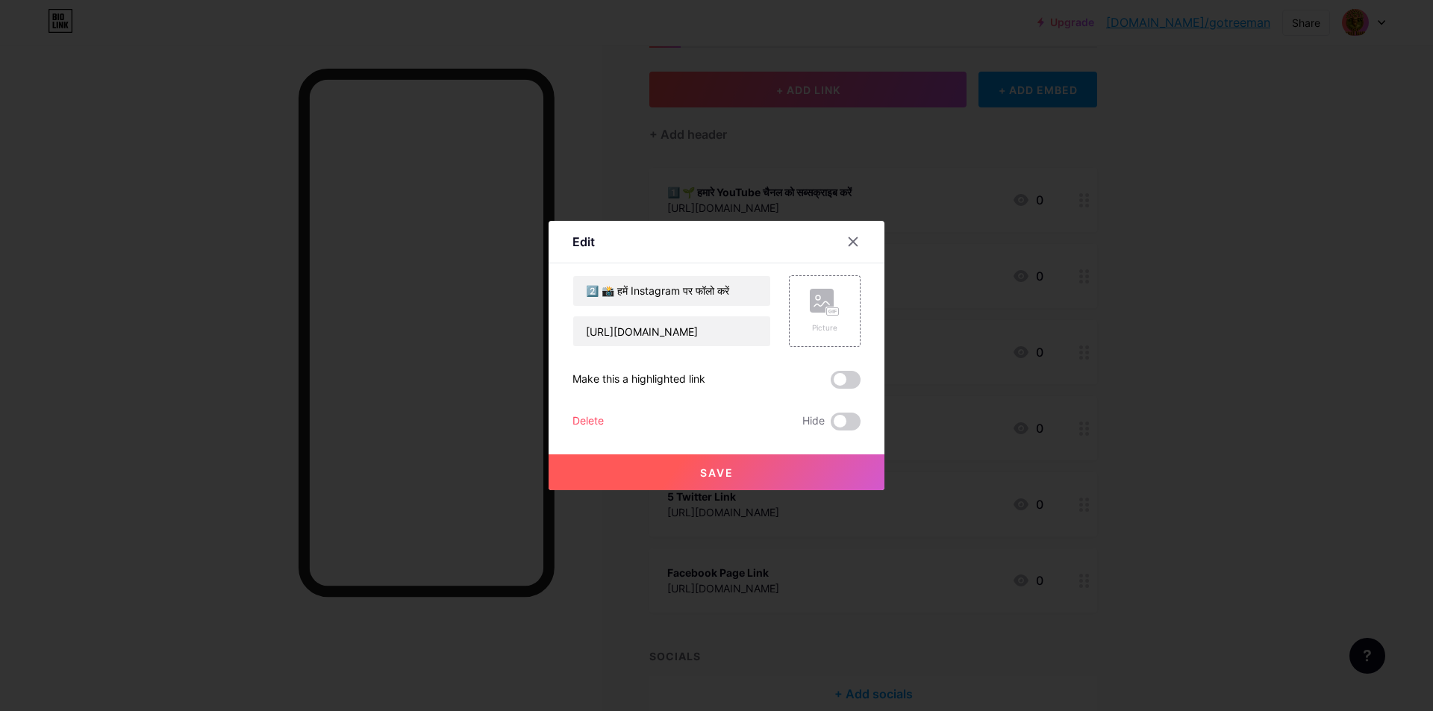
click at [835, 381] on span at bounding box center [846, 380] width 30 height 18
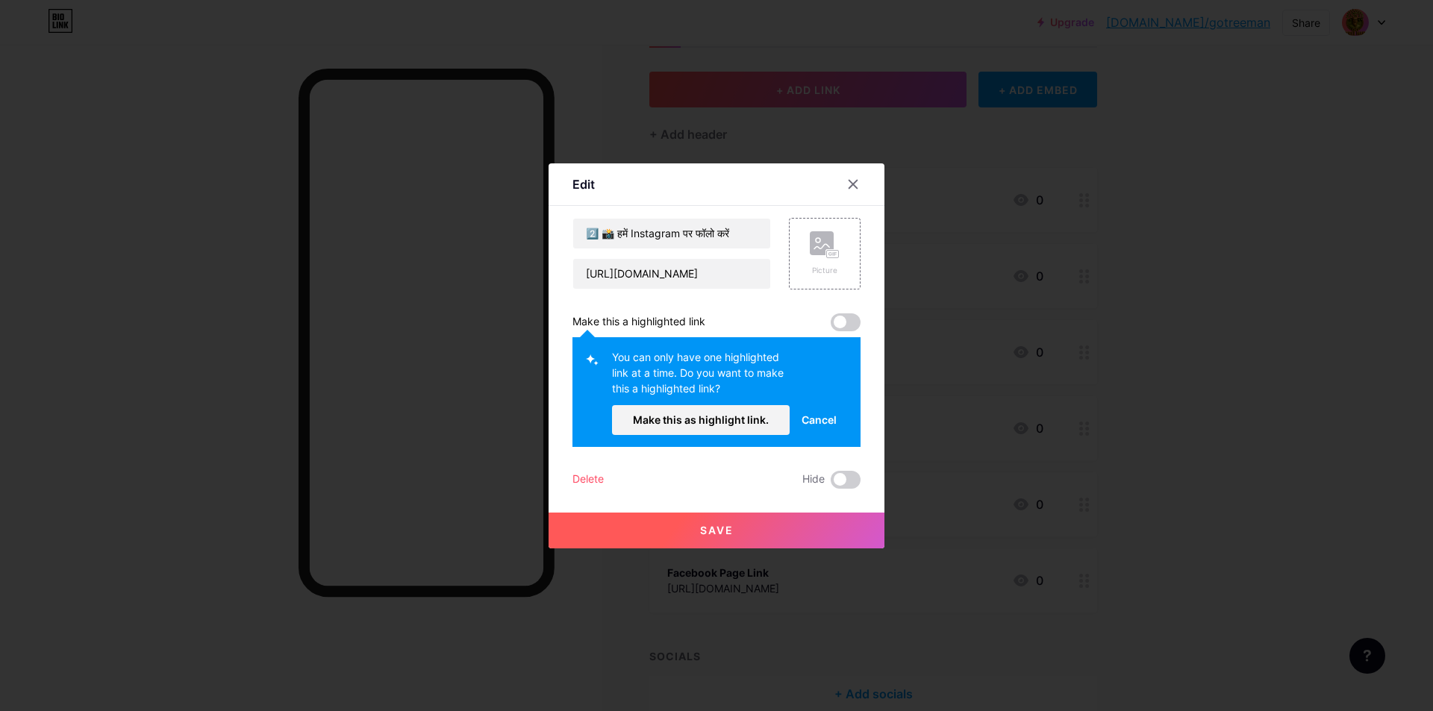
click at [717, 532] on span "Save" at bounding box center [717, 530] width 34 height 13
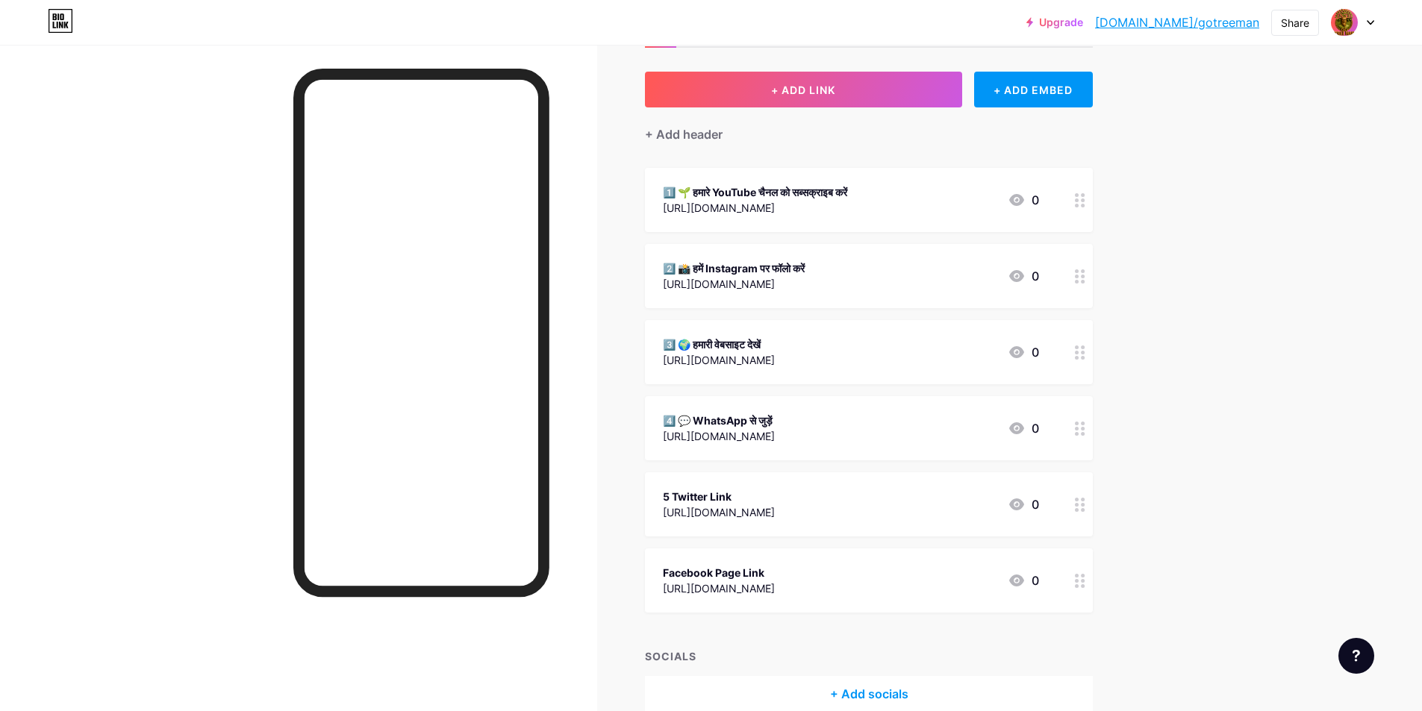
click at [1079, 354] on icon at bounding box center [1080, 353] width 10 height 14
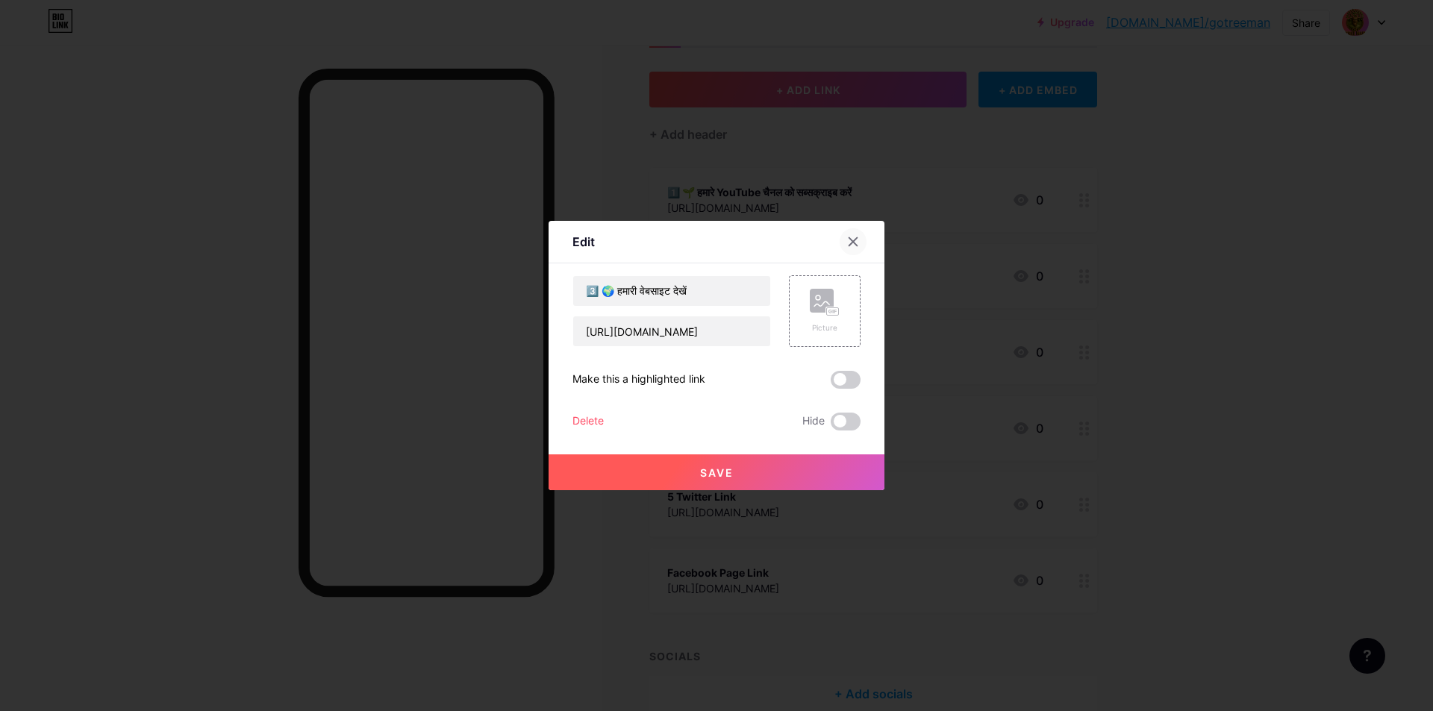
click at [851, 235] on div at bounding box center [853, 241] width 27 height 27
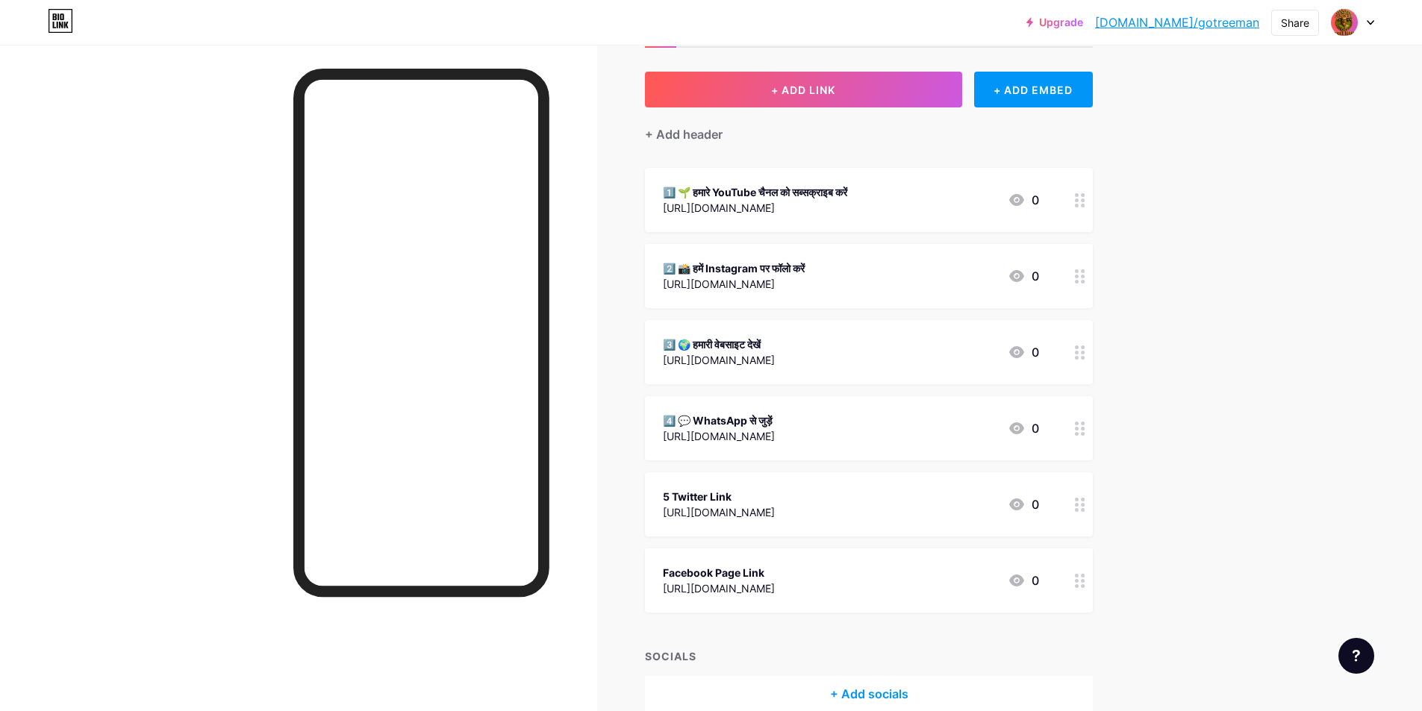
click at [1085, 272] on icon at bounding box center [1080, 276] width 10 height 14
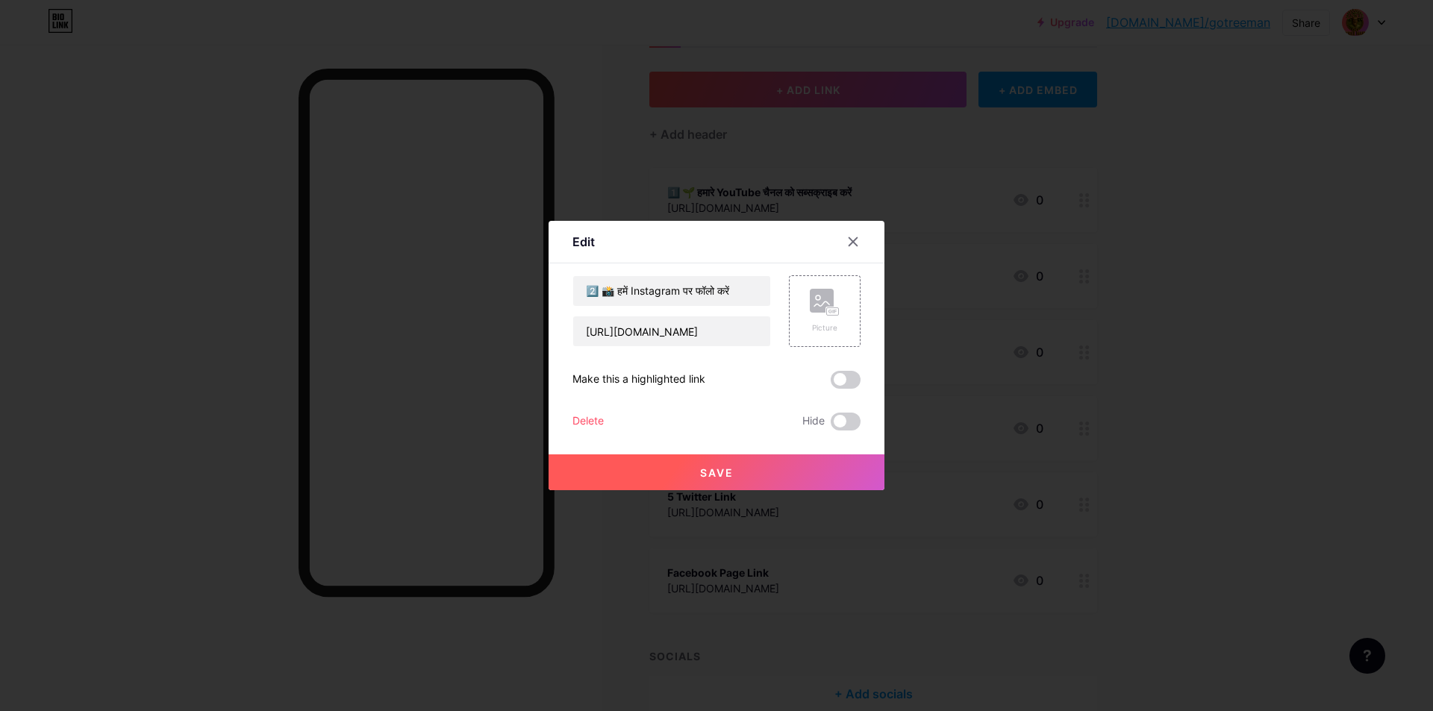
click at [847, 379] on span at bounding box center [846, 380] width 30 height 18
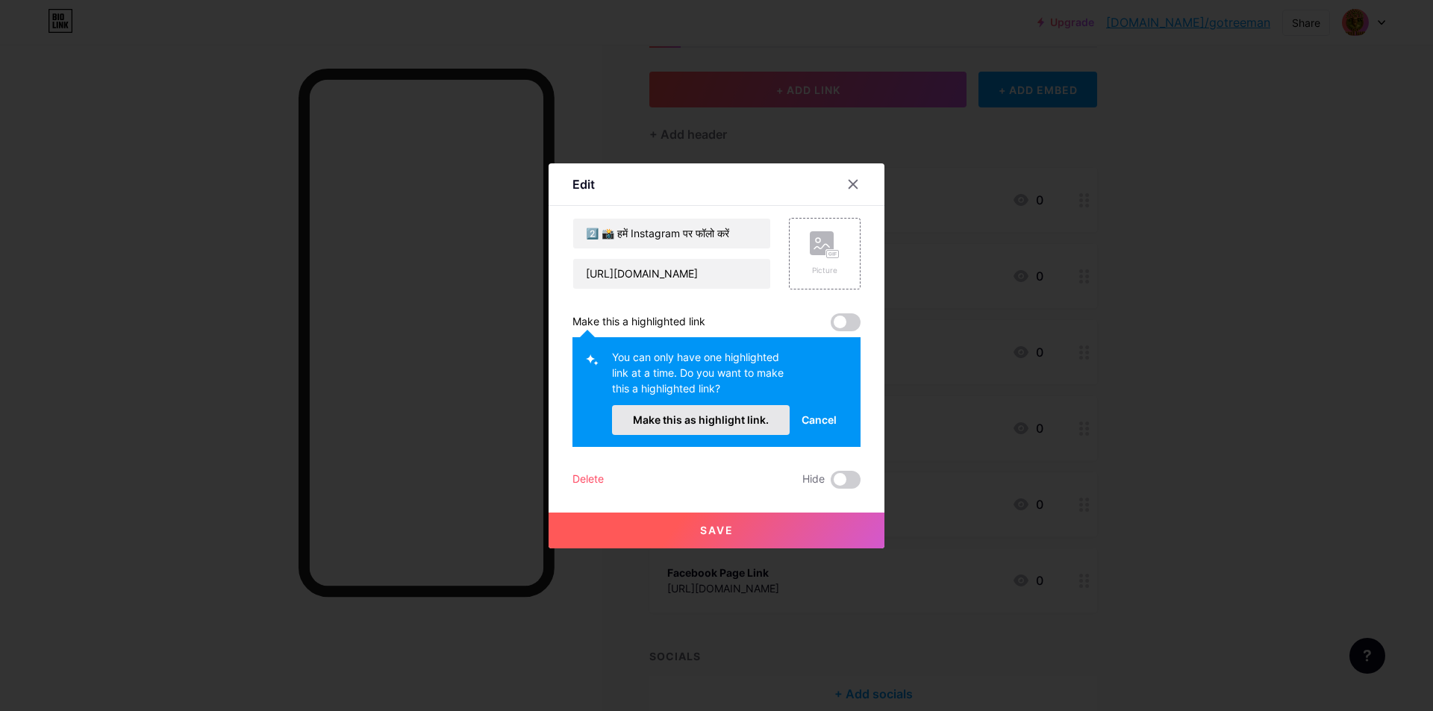
click at [703, 428] on button "Make this as highlight link." at bounding box center [701, 420] width 178 height 30
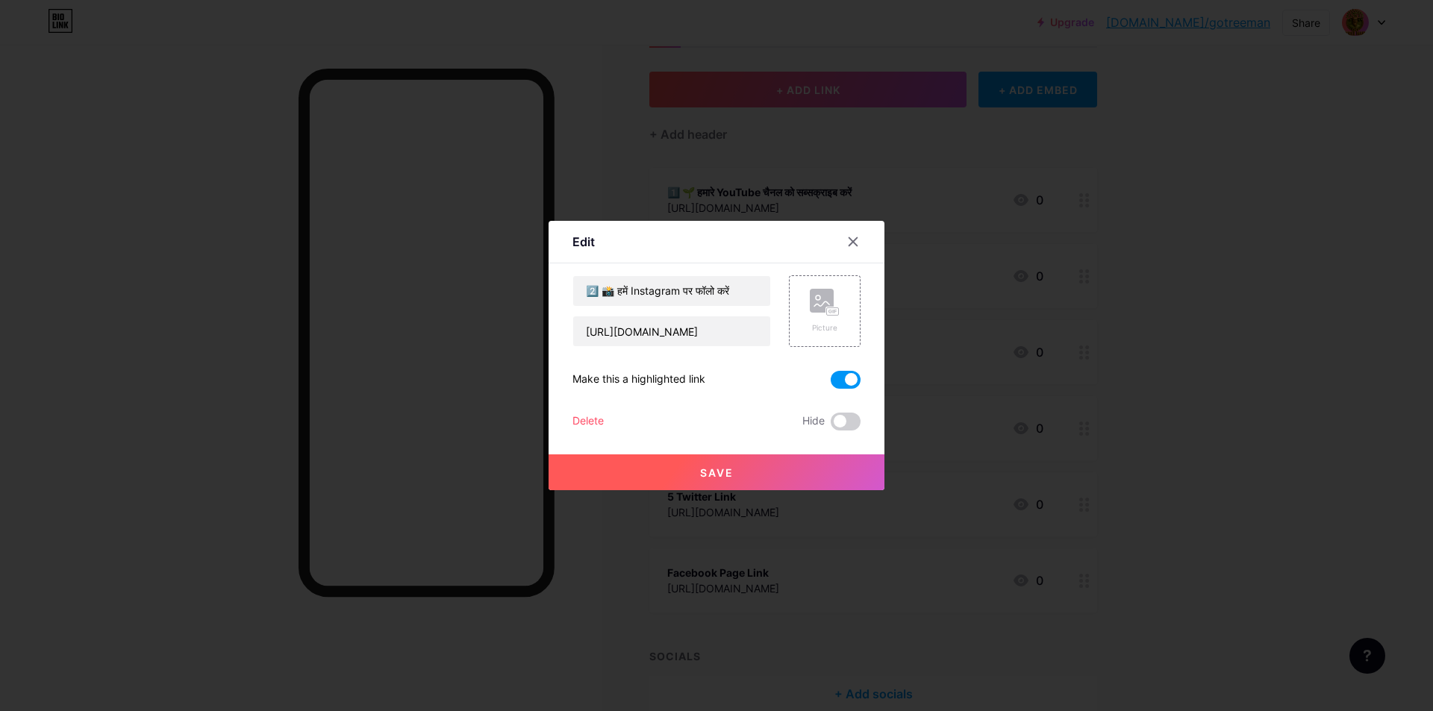
click at [711, 461] on button "Save" at bounding box center [717, 473] width 336 height 36
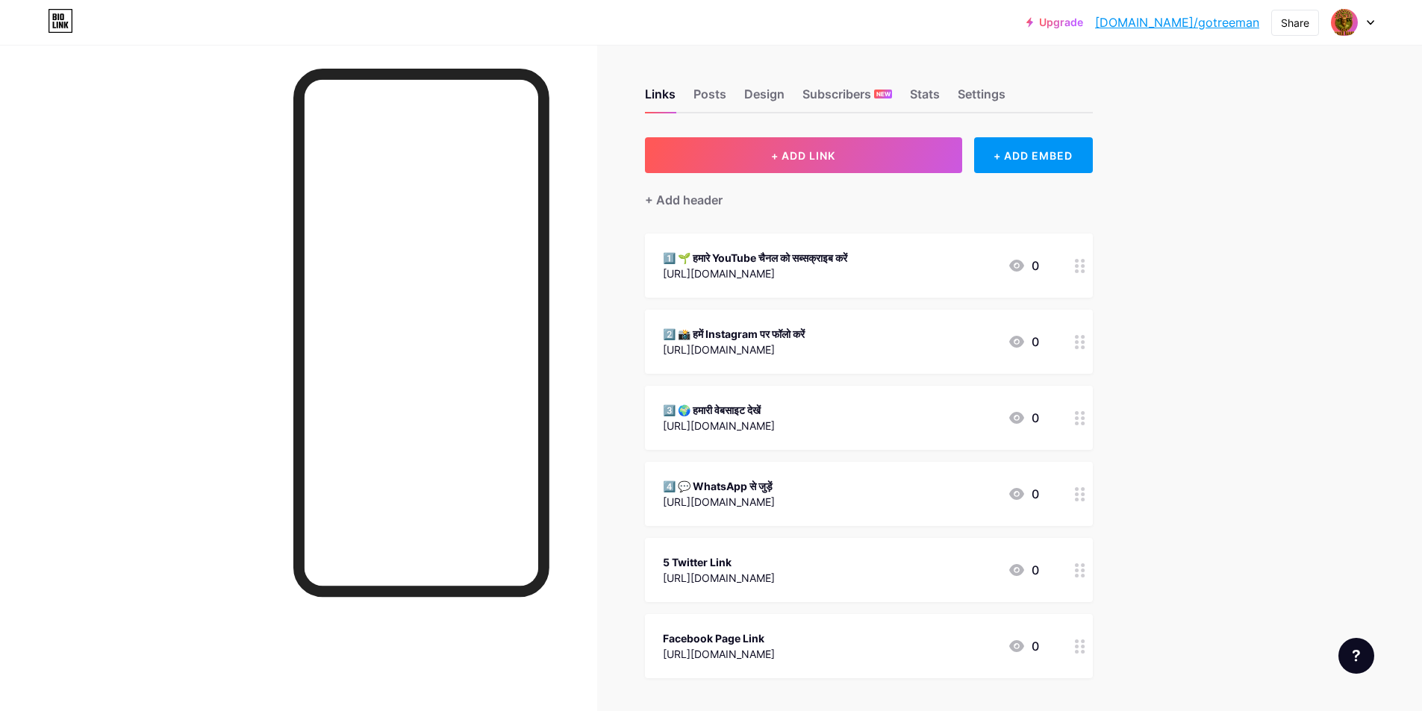
scroll to position [0, 0]
